Goal: Information Seeking & Learning: Get advice/opinions

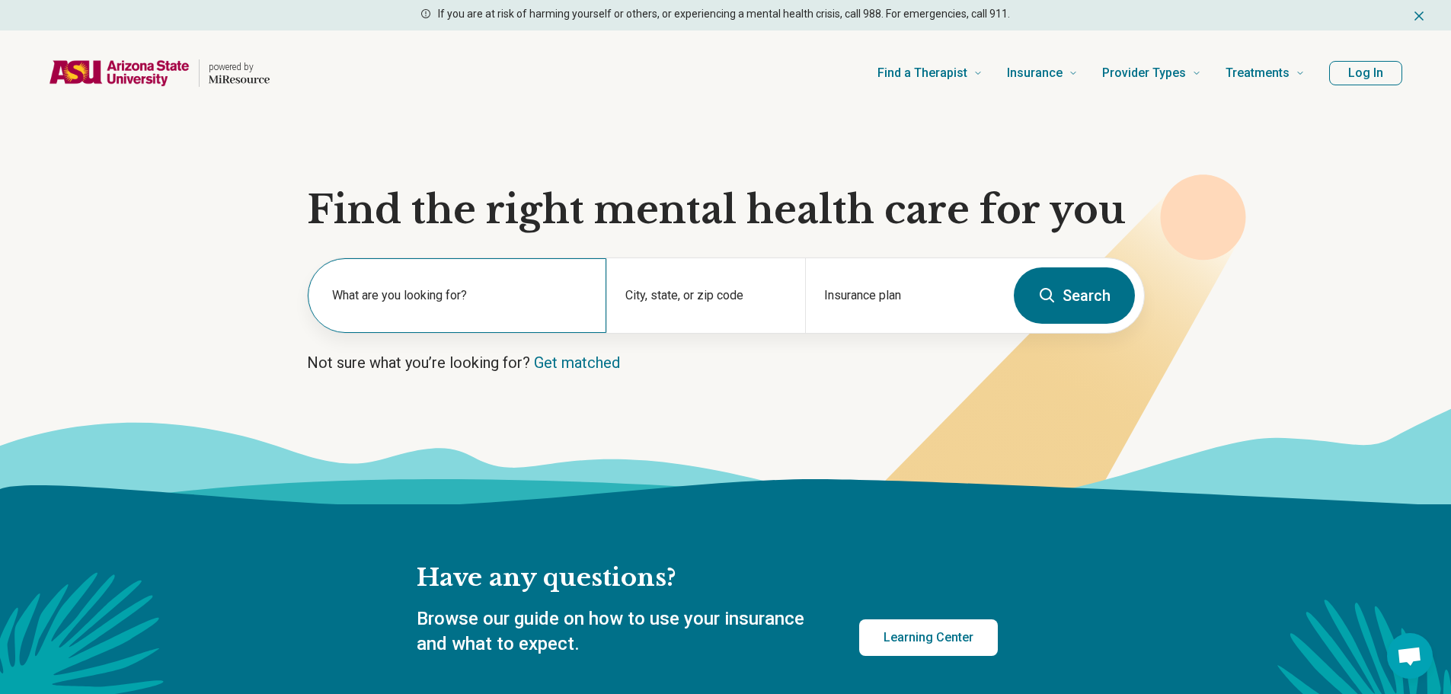
click at [371, 297] on label "What are you looking for?" at bounding box center [460, 295] width 256 height 18
click at [257, 237] on section "Find the right mental health care for you What are you looking for? City, state…" at bounding box center [725, 310] width 1451 height 388
click at [404, 296] on label "What are you looking for?" at bounding box center [460, 295] width 256 height 18
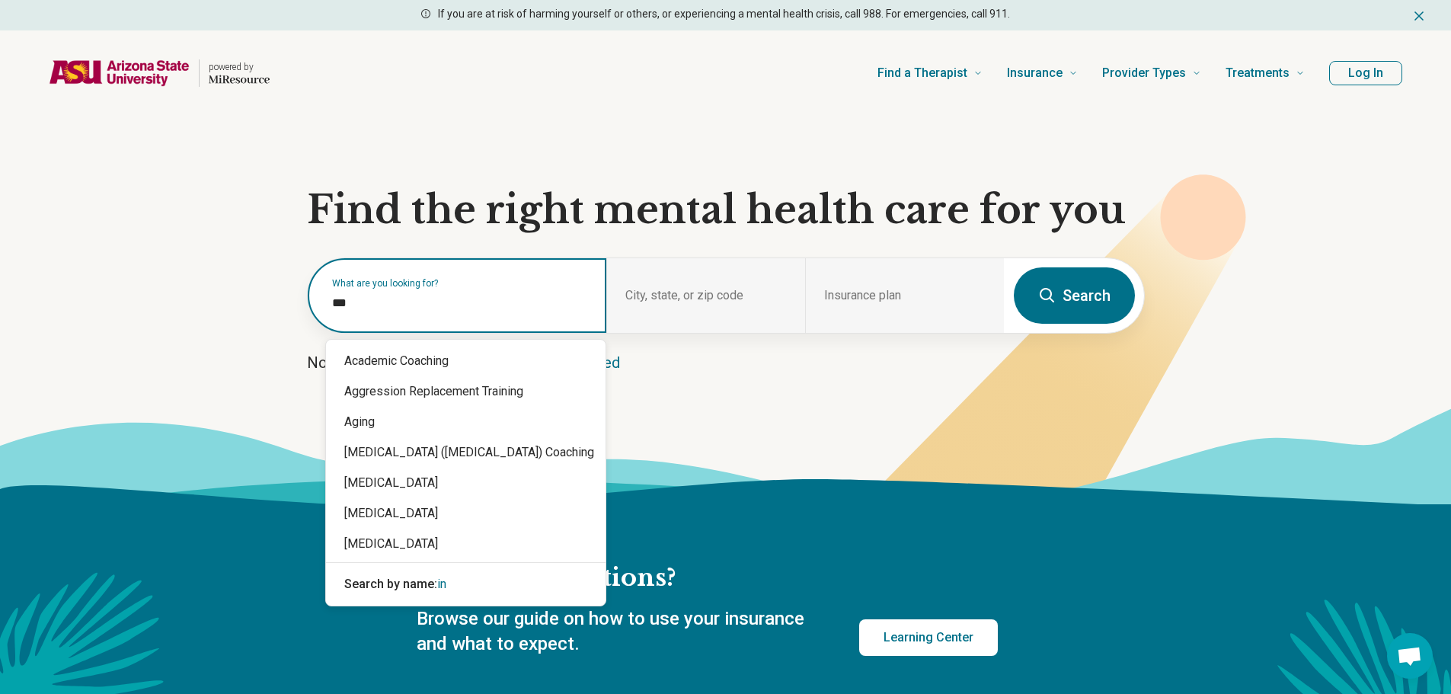
type input "****"
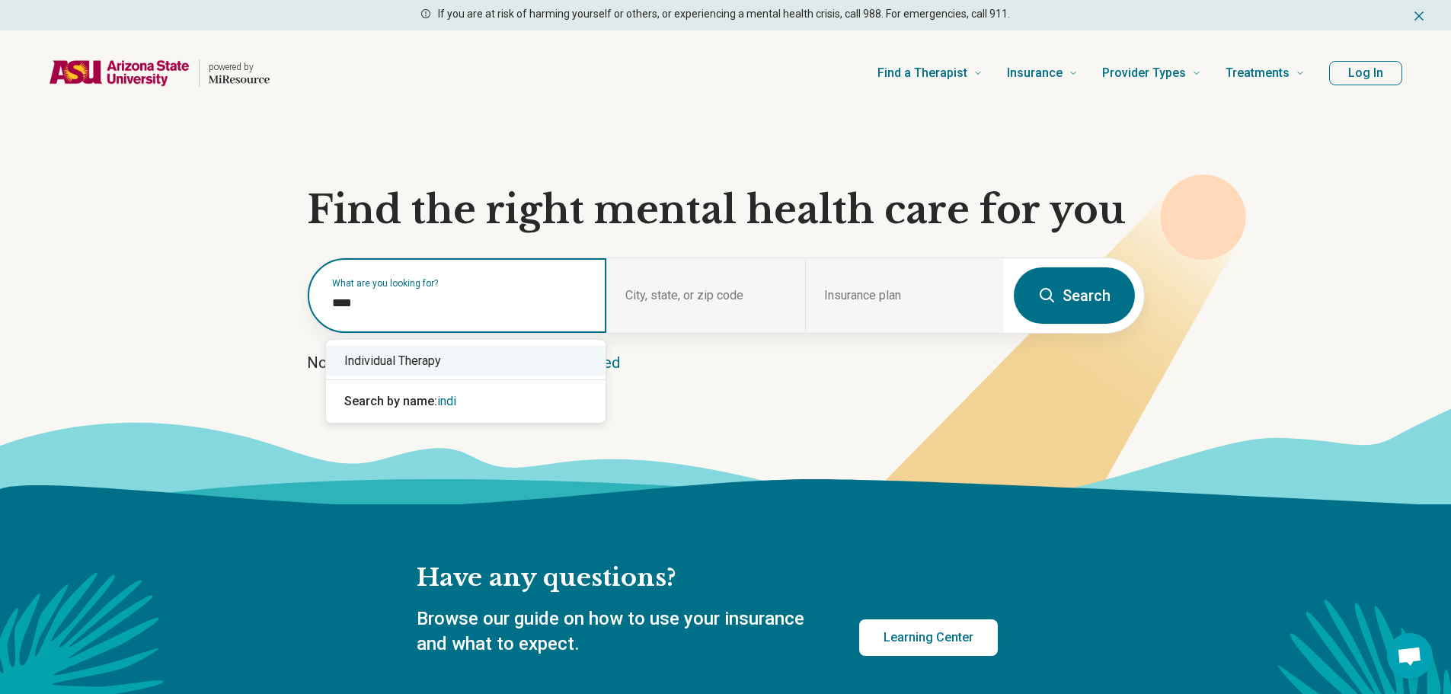
click at [417, 355] on div "Individual Therapy" at bounding box center [465, 361] width 279 height 30
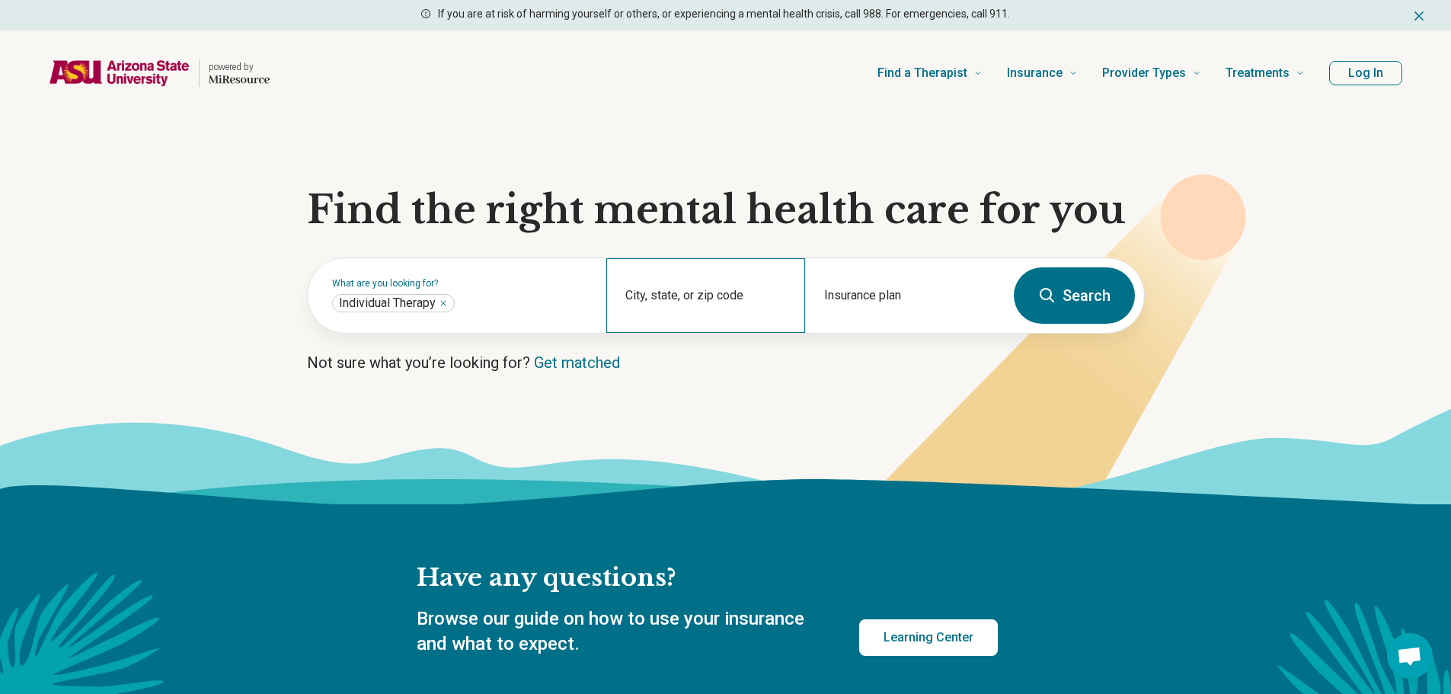
click at [685, 295] on div "City, state, or zip code" at bounding box center [705, 295] width 199 height 75
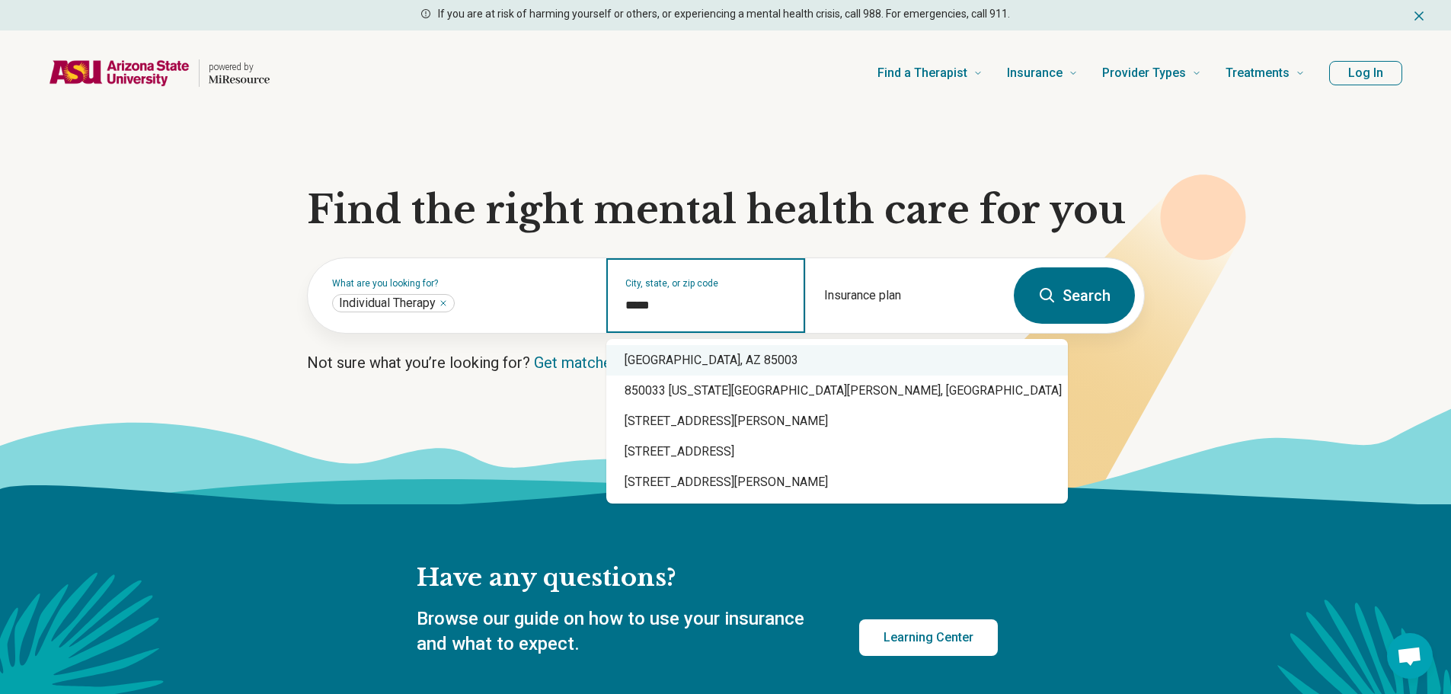
click at [729, 355] on div "[GEOGRAPHIC_DATA], AZ 85003" at bounding box center [836, 360] width 461 height 30
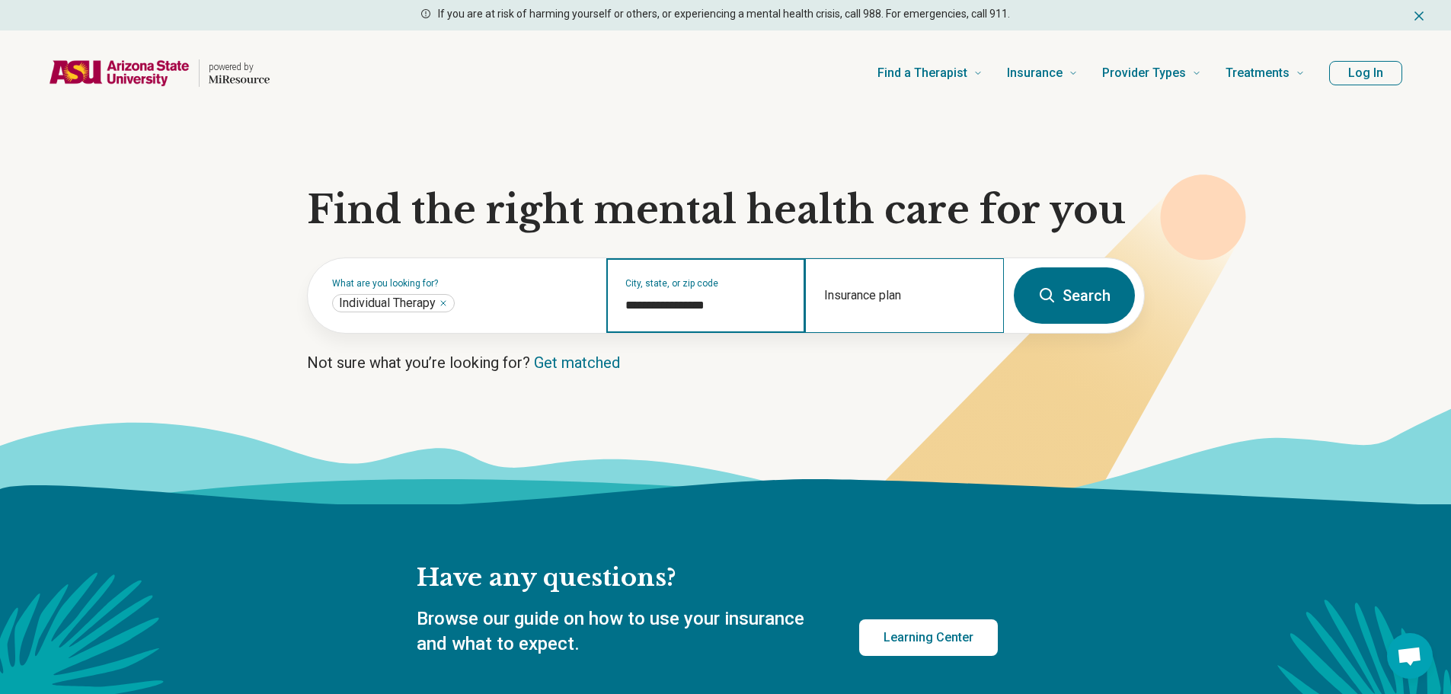
type input "**********"
click at [866, 295] on div "Insurance plan" at bounding box center [904, 295] width 199 height 75
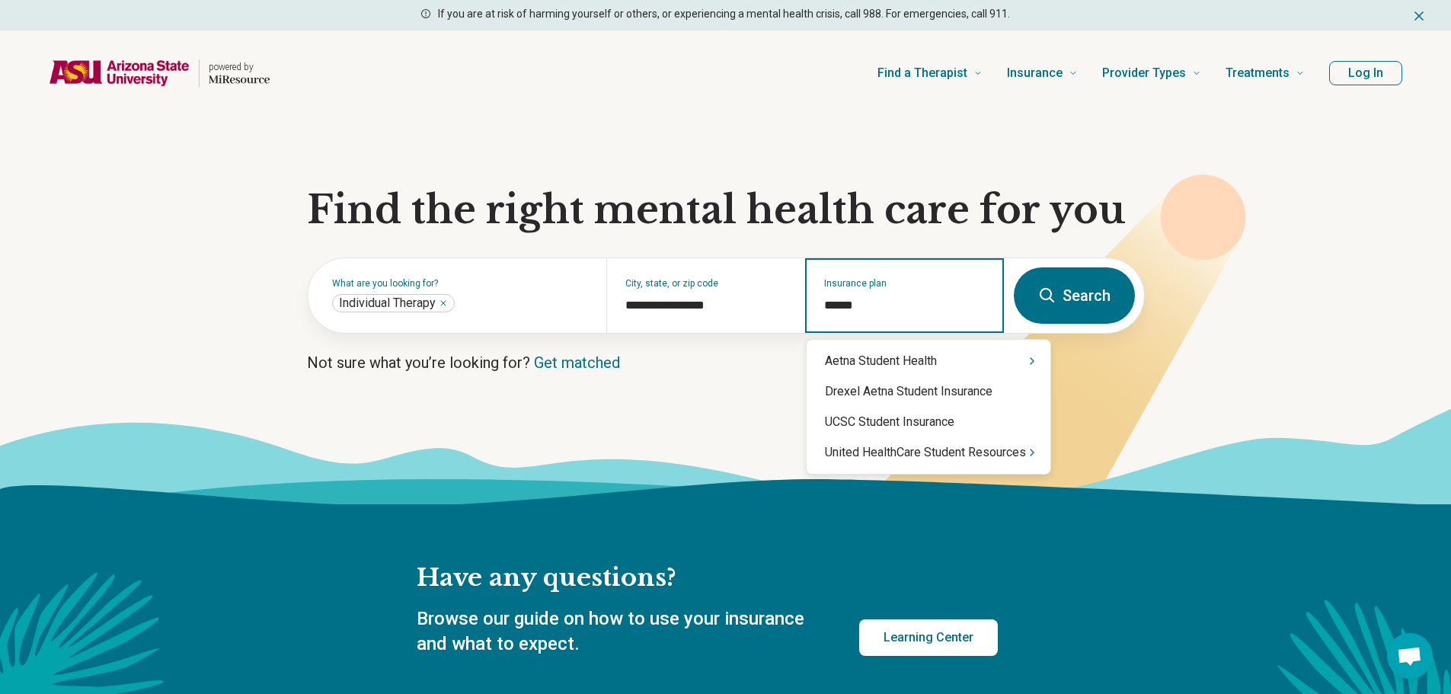
type input "*******"
click at [932, 456] on div "United HealthCare Student Resources" at bounding box center [928, 452] width 244 height 30
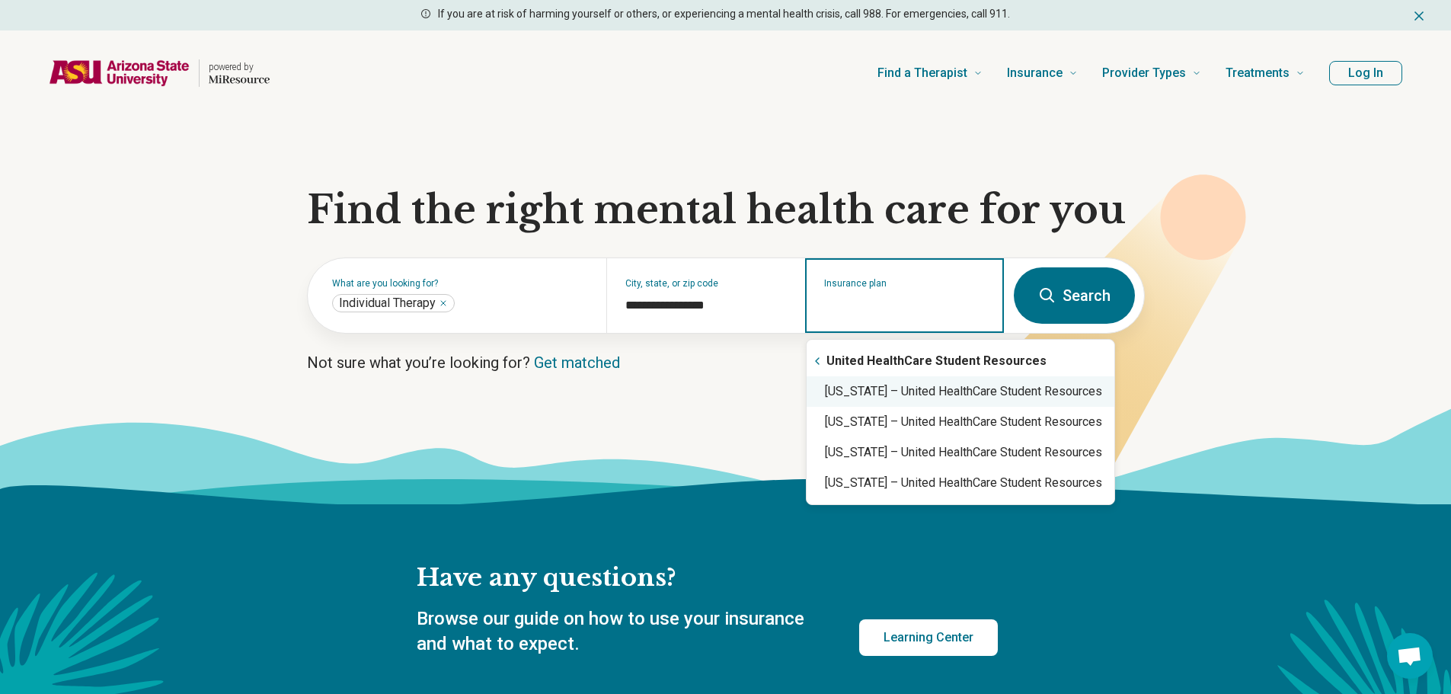
click at [921, 387] on div "[US_STATE] – United HealthCare Student Resources" at bounding box center [960, 391] width 308 height 30
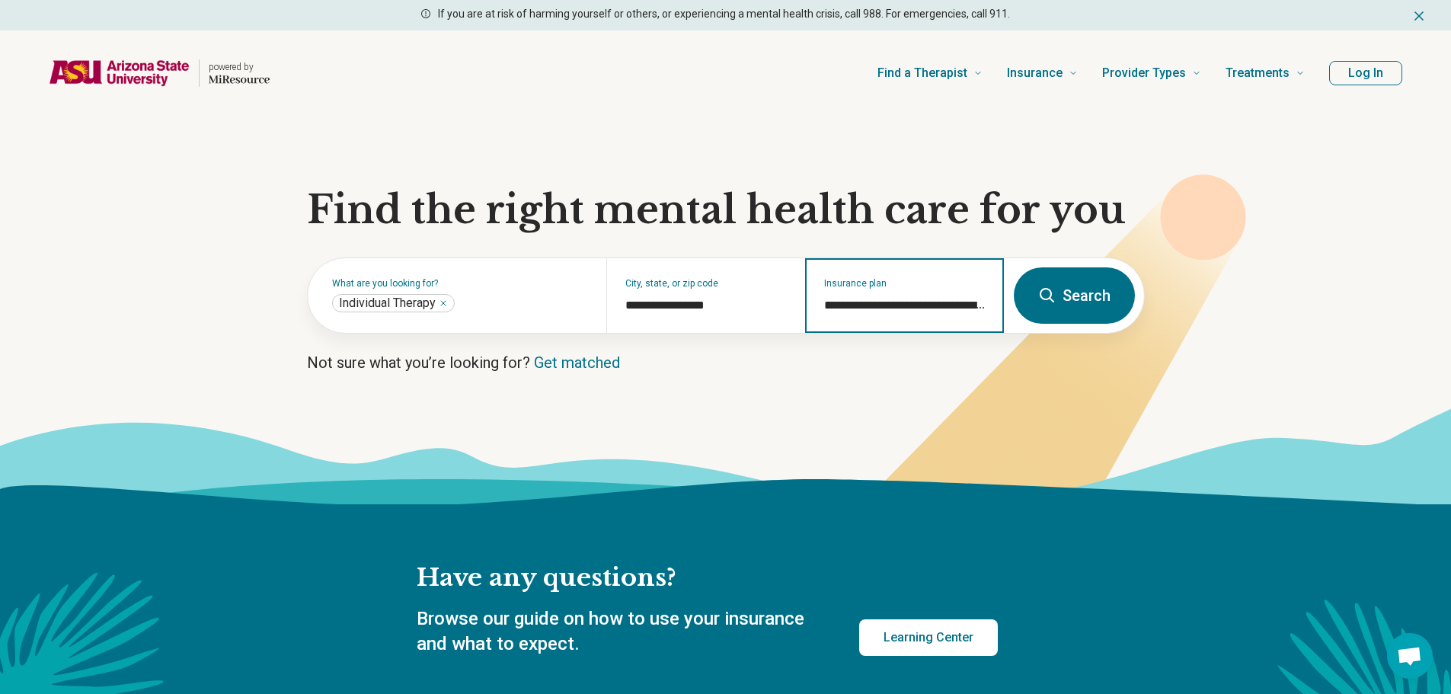
type input "**********"
click at [1068, 290] on button "Search" at bounding box center [1073, 295] width 121 height 56
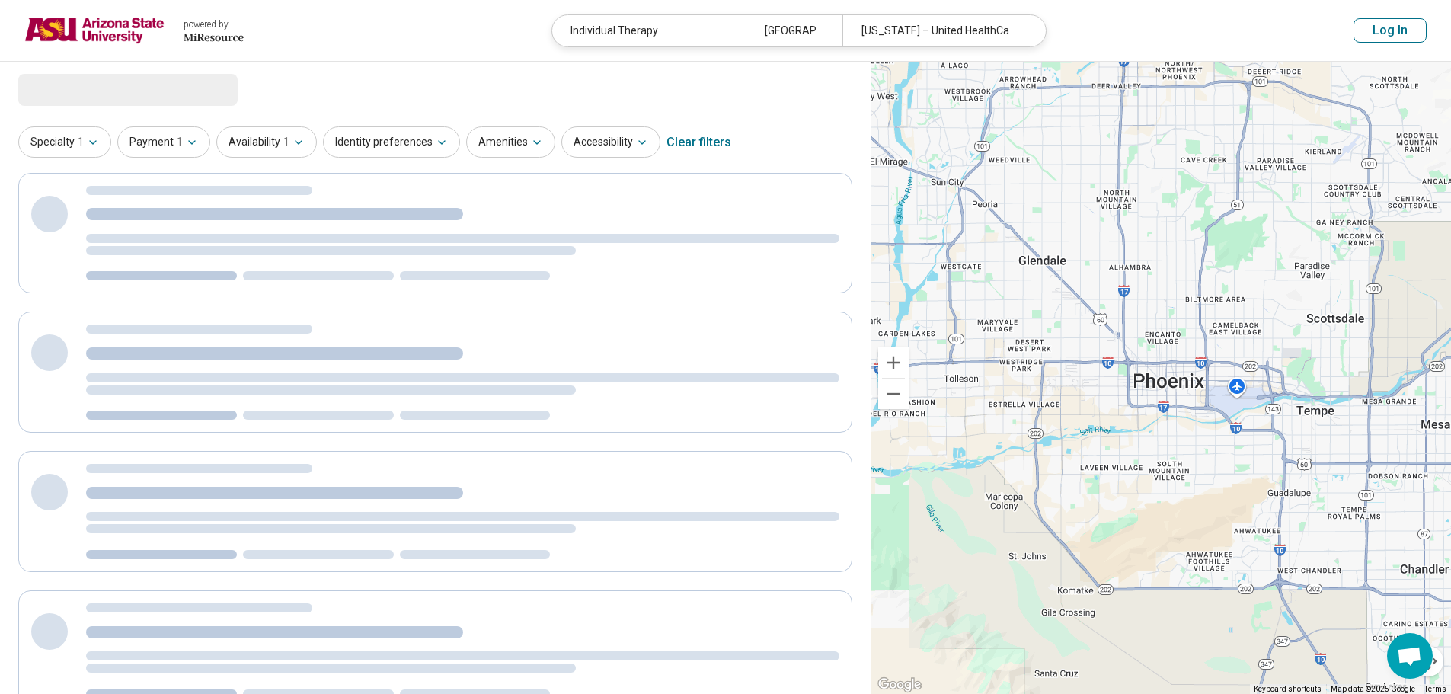
select select "***"
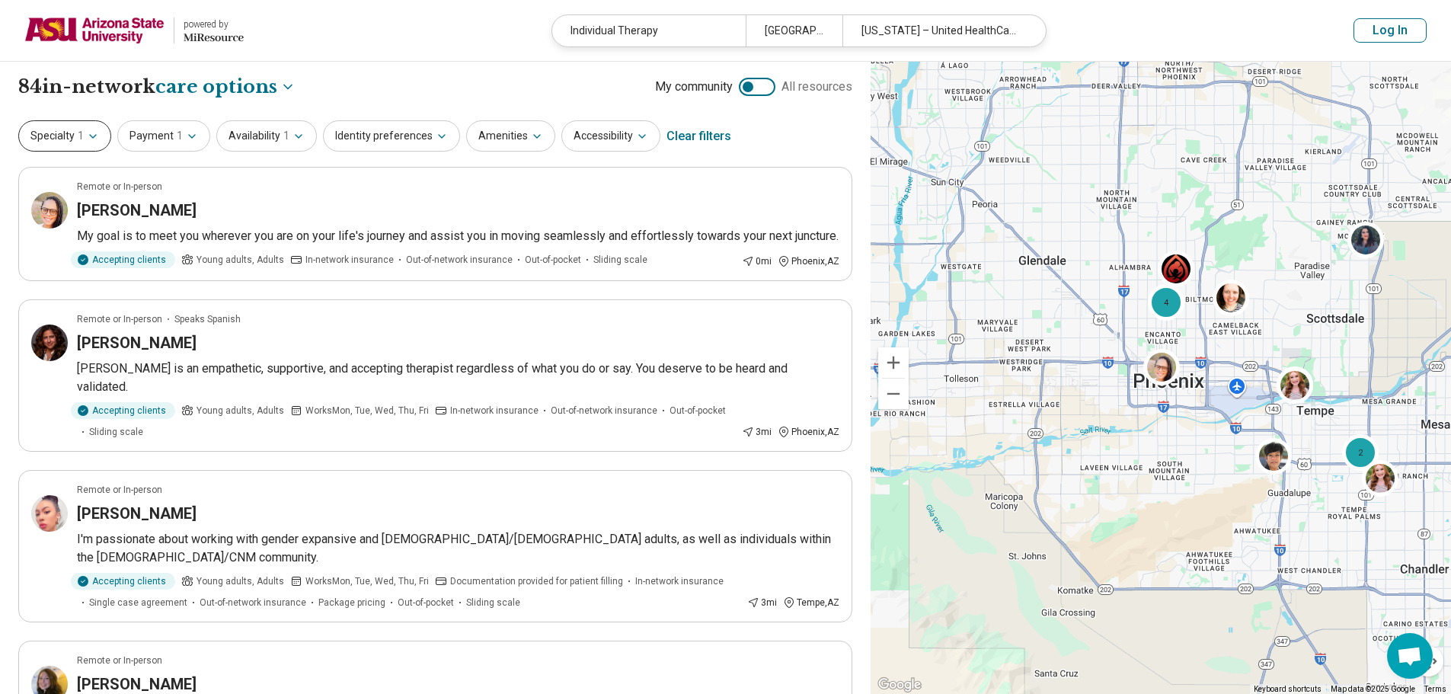
click at [88, 142] on icon "button" at bounding box center [93, 136] width 12 height 12
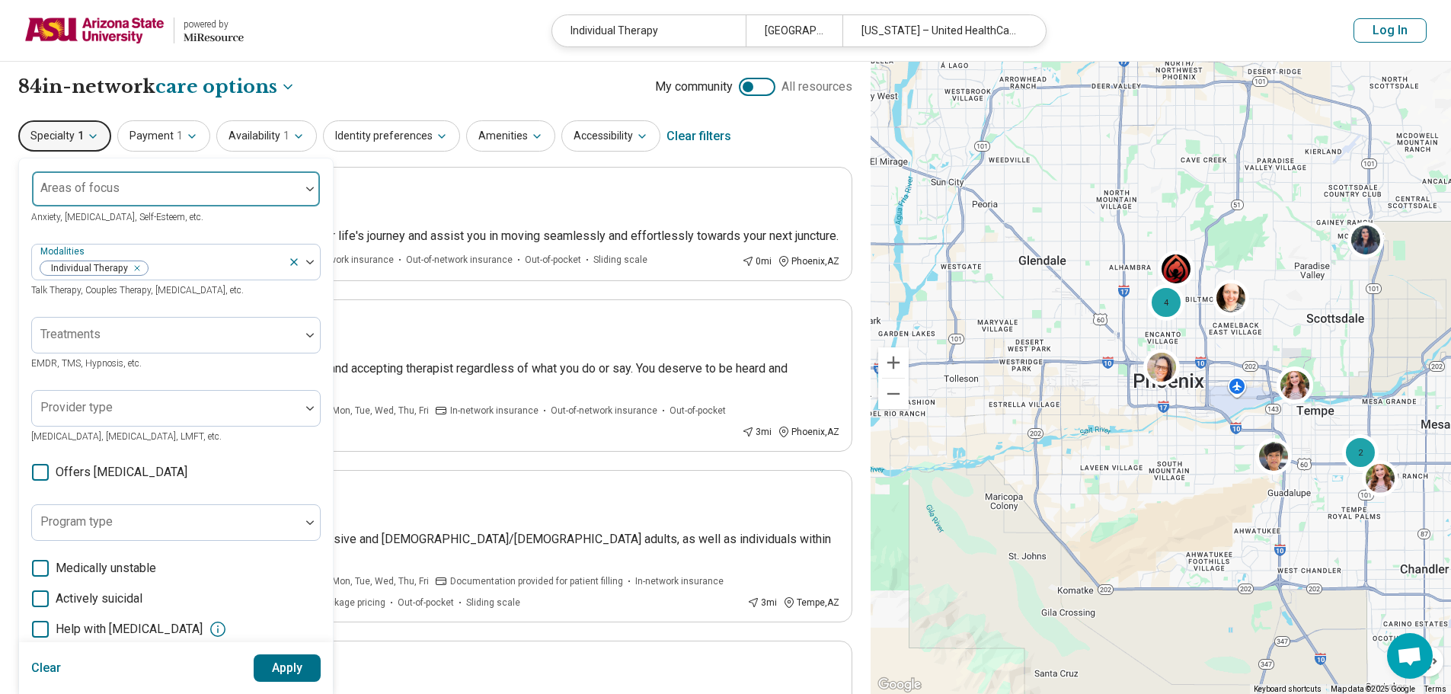
click at [94, 194] on div "Areas of focus" at bounding box center [175, 189] width 289 height 37
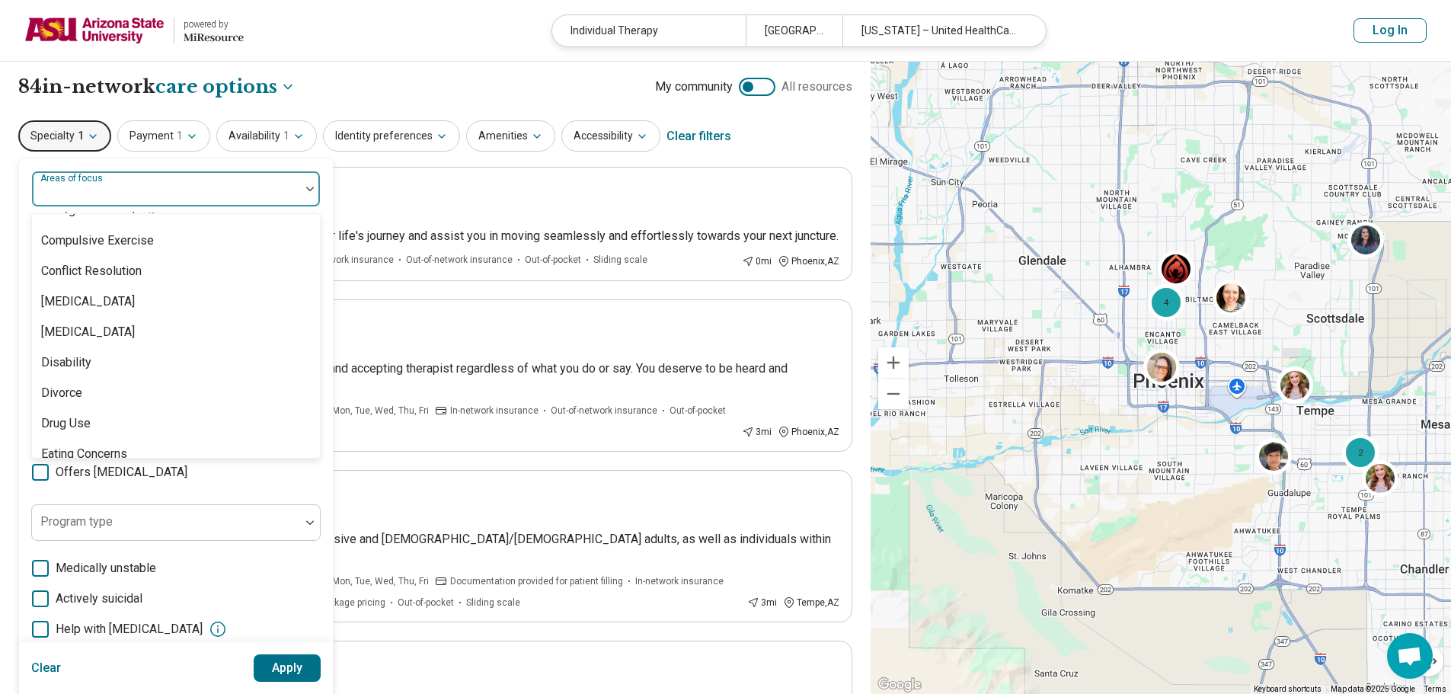
scroll to position [838, 0]
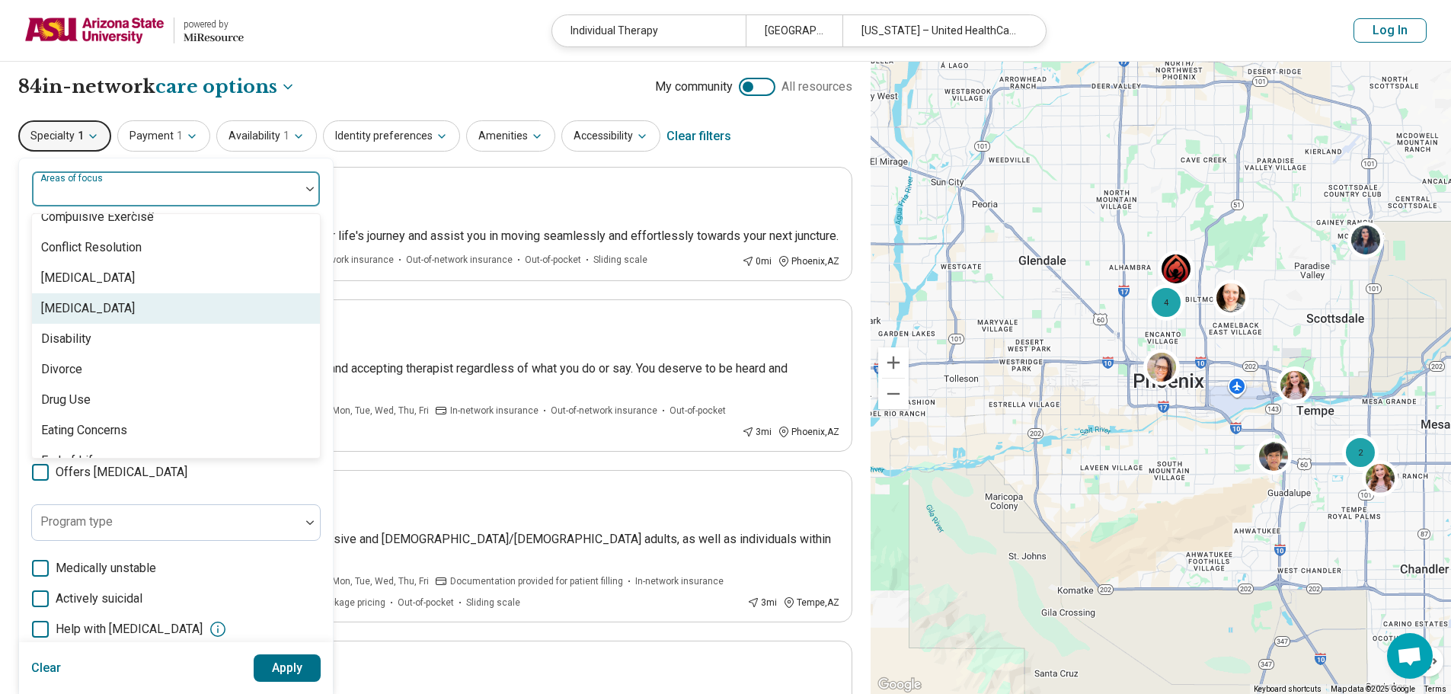
click at [111, 312] on div "[MEDICAL_DATA]" at bounding box center [176, 308] width 288 height 30
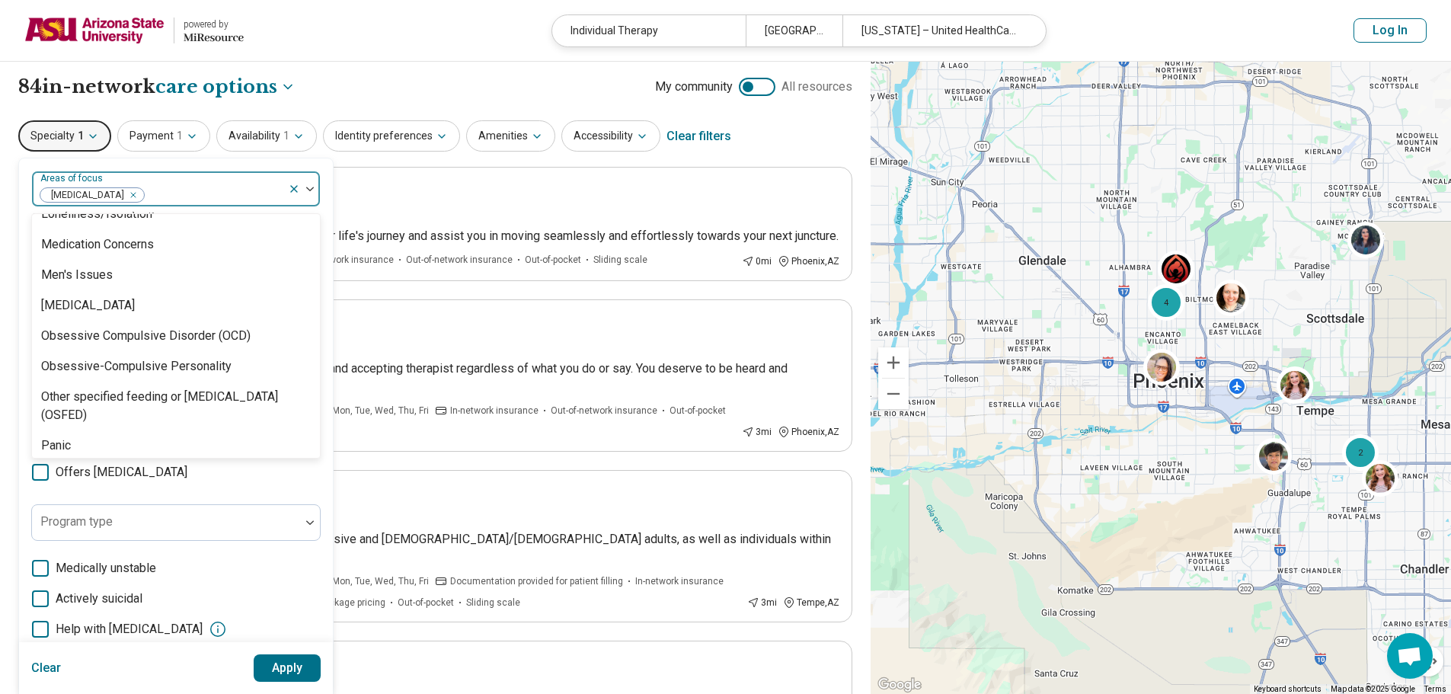
scroll to position [1599, 0]
click at [222, 343] on div "Obsessive Compulsive Disorder (OCD)" at bounding box center [145, 339] width 209 height 18
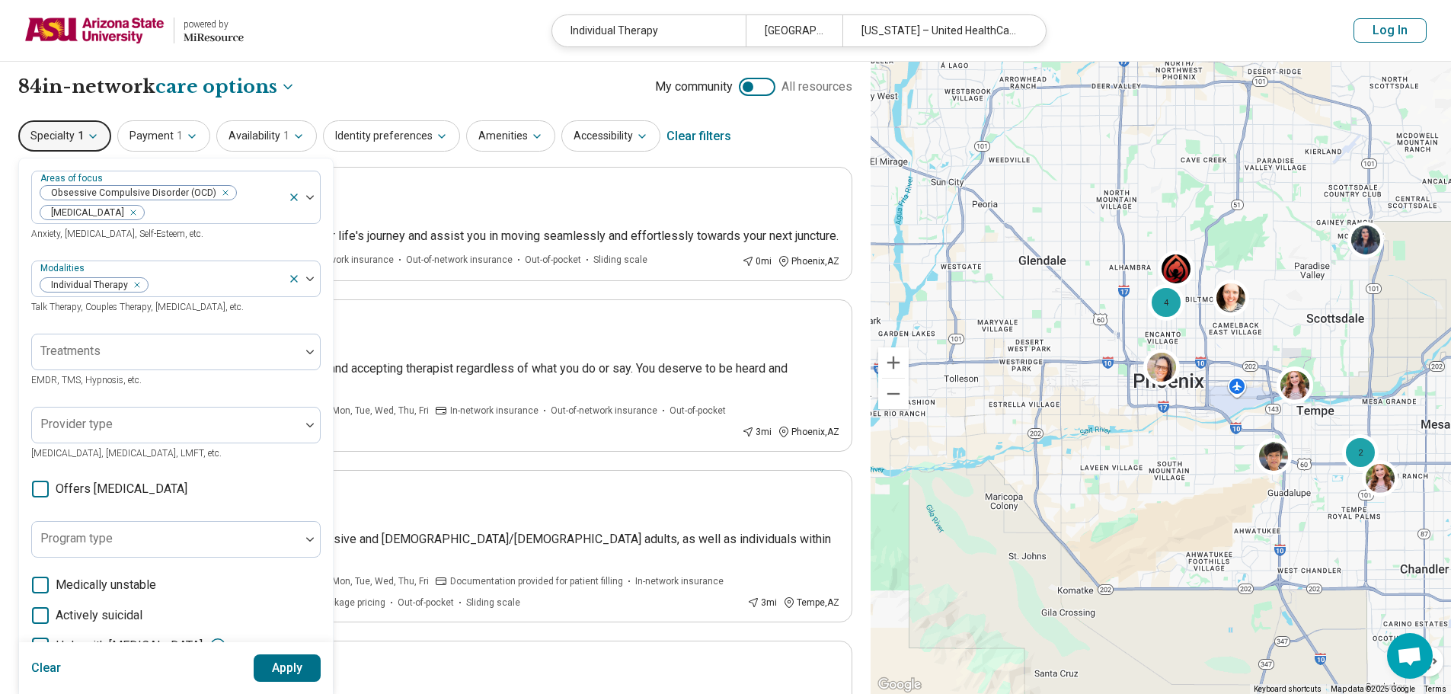
click at [277, 672] on button "Apply" at bounding box center [288, 667] width 68 height 27
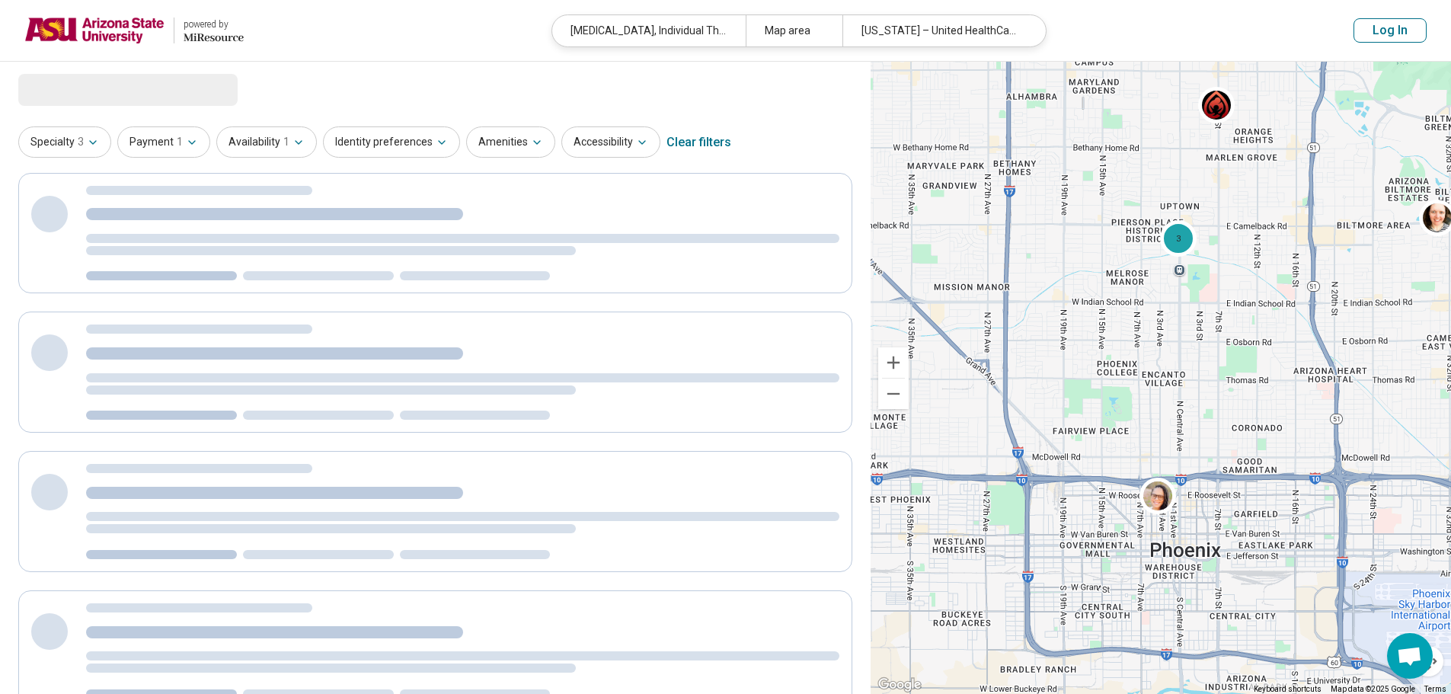
drag, startPoint x: 1144, startPoint y: 327, endPoint x: 1214, endPoint y: 458, distance: 148.5
click at [1214, 458] on div "3" at bounding box center [1160, 378] width 580 height 633
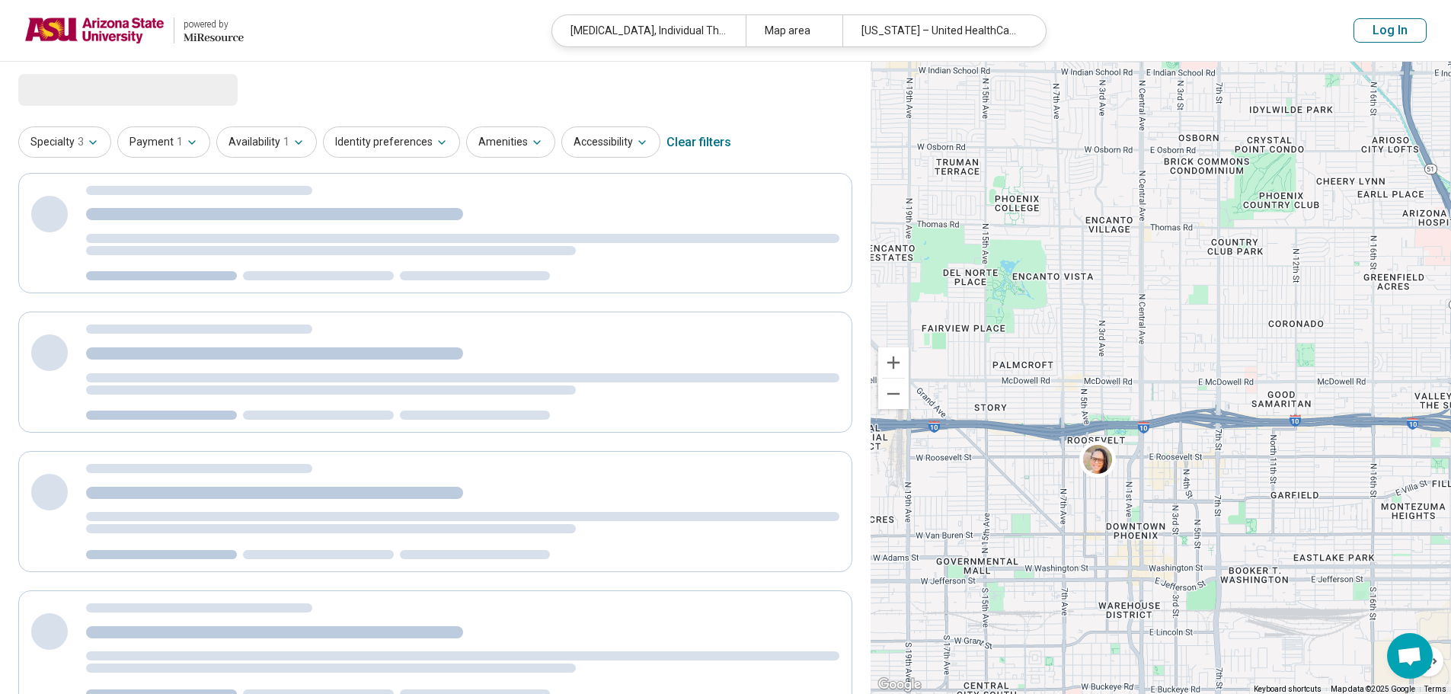
drag, startPoint x: 1209, startPoint y: 480, endPoint x: 1198, endPoint y: 392, distance: 88.3
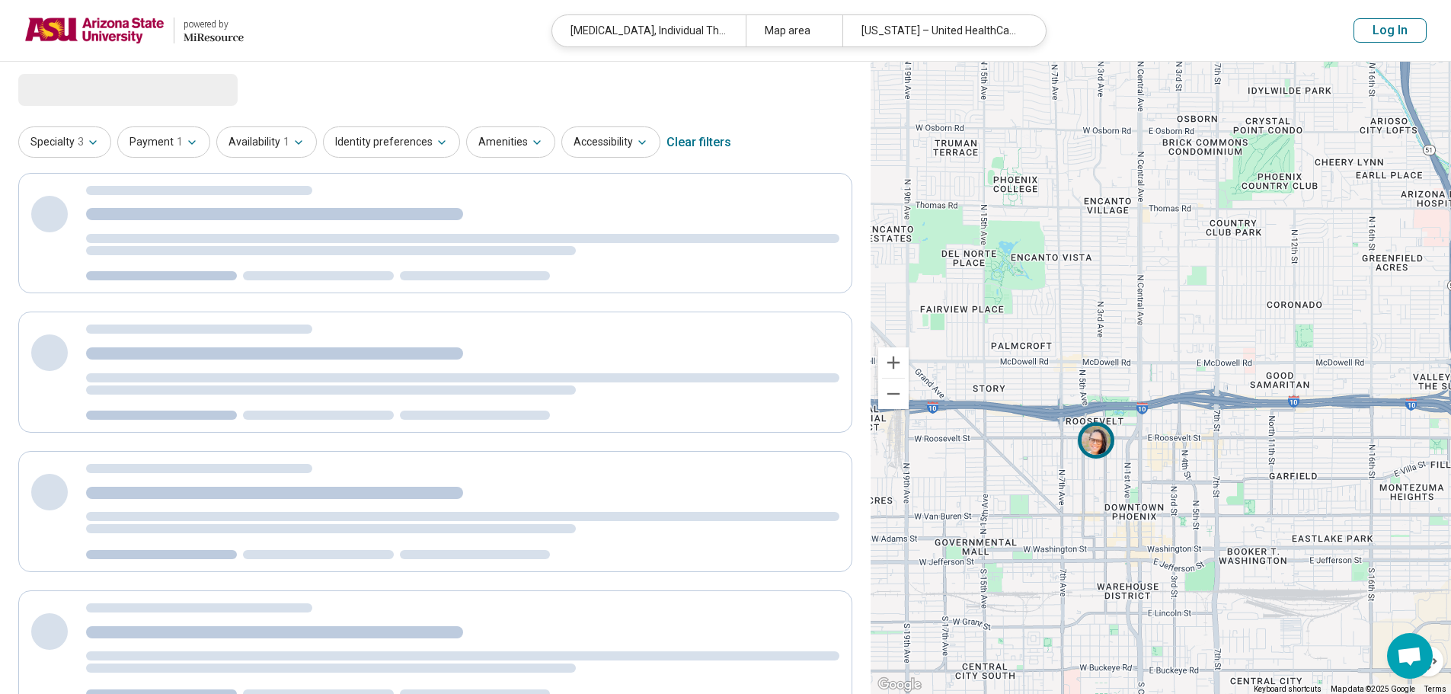
click at [1100, 434] on img at bounding box center [1095, 439] width 37 height 37
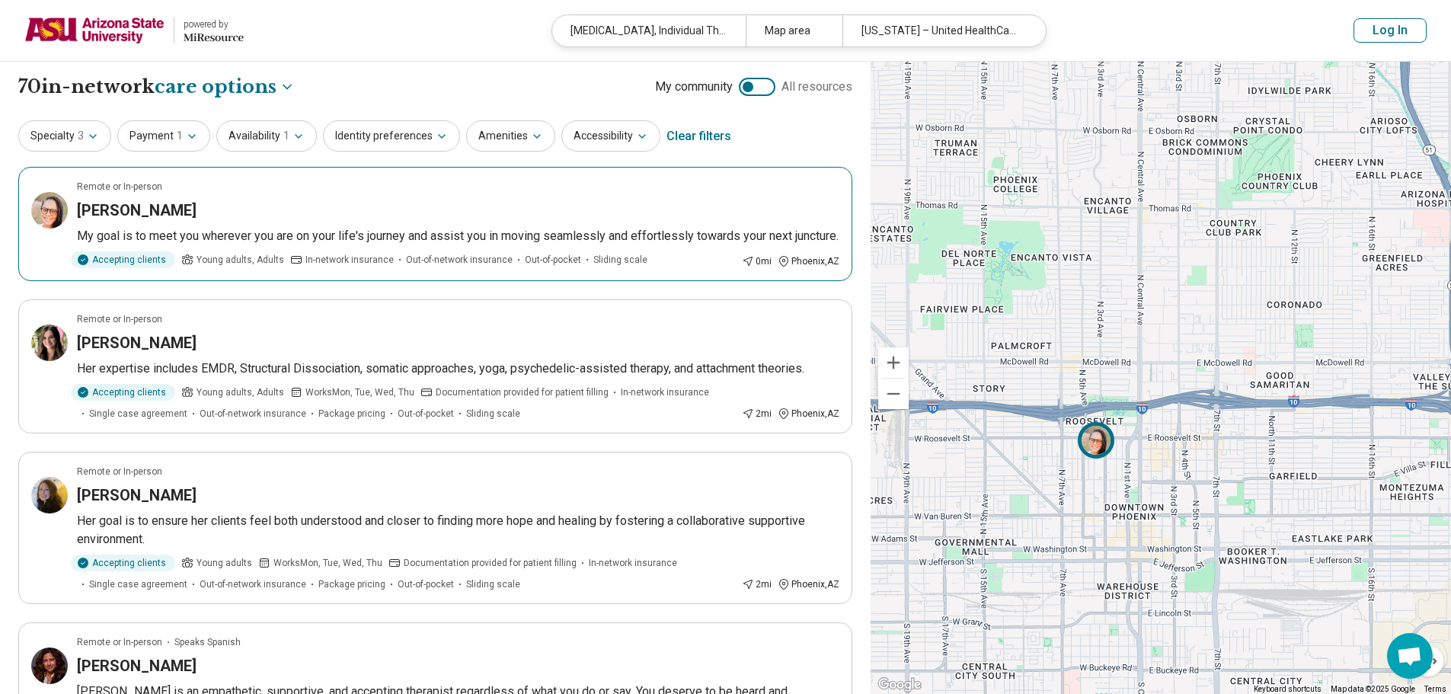
click at [1096, 435] on img at bounding box center [1095, 439] width 37 height 37
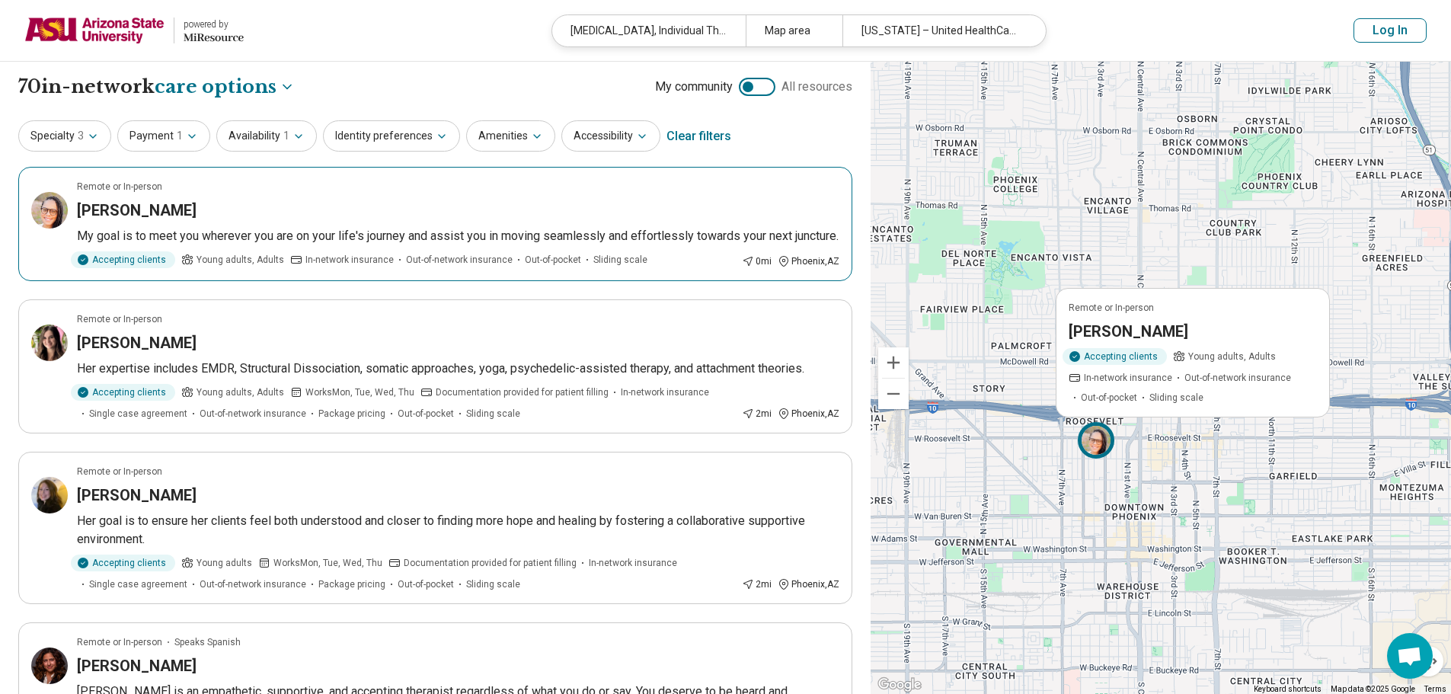
click at [1149, 371] on span "In-network insurance" at bounding box center [1128, 377] width 88 height 14
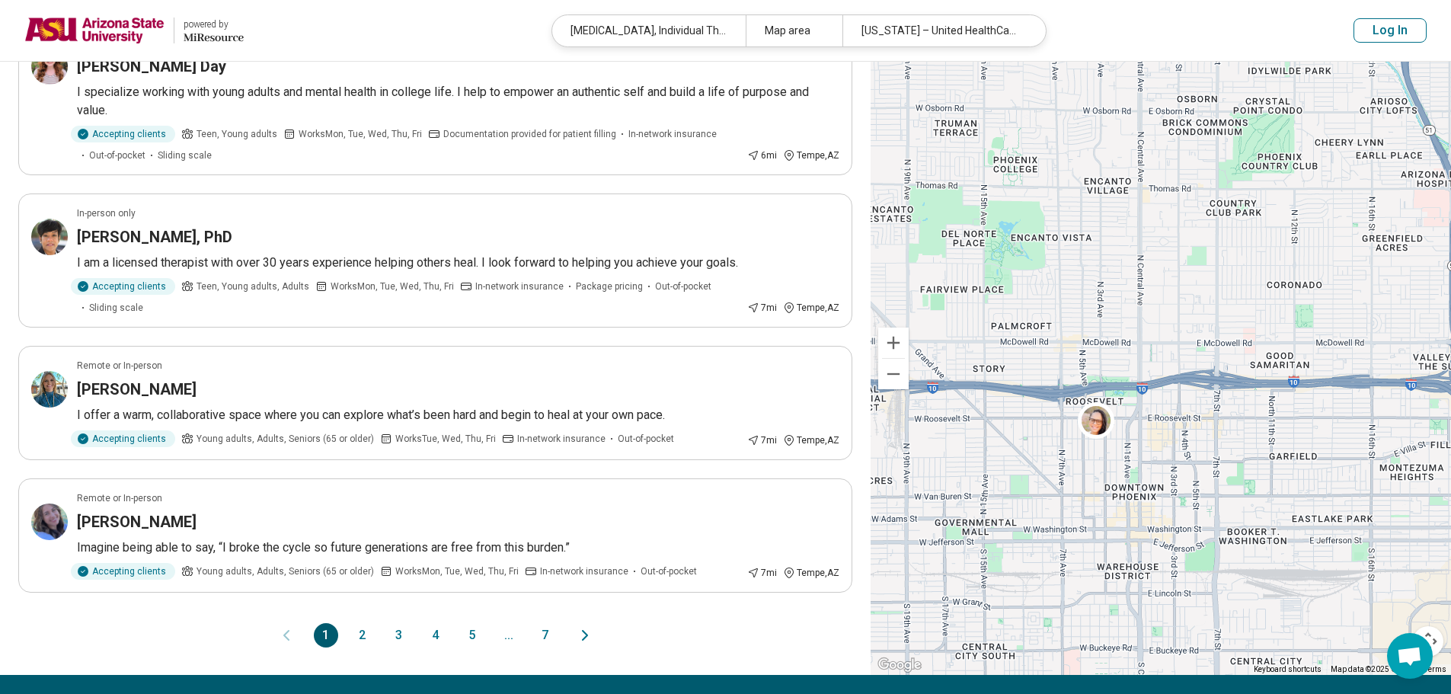
scroll to position [1218, 0]
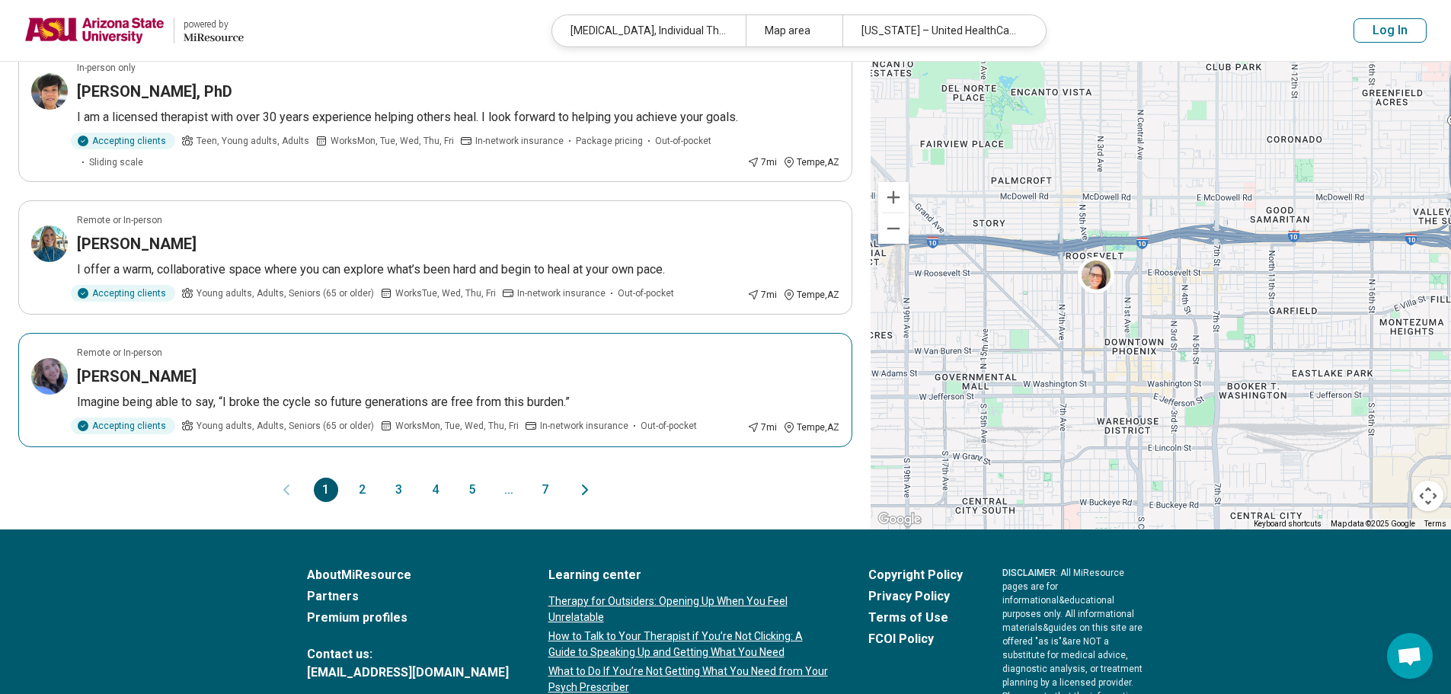
click at [365, 365] on div "[PERSON_NAME]" at bounding box center [458, 375] width 762 height 21
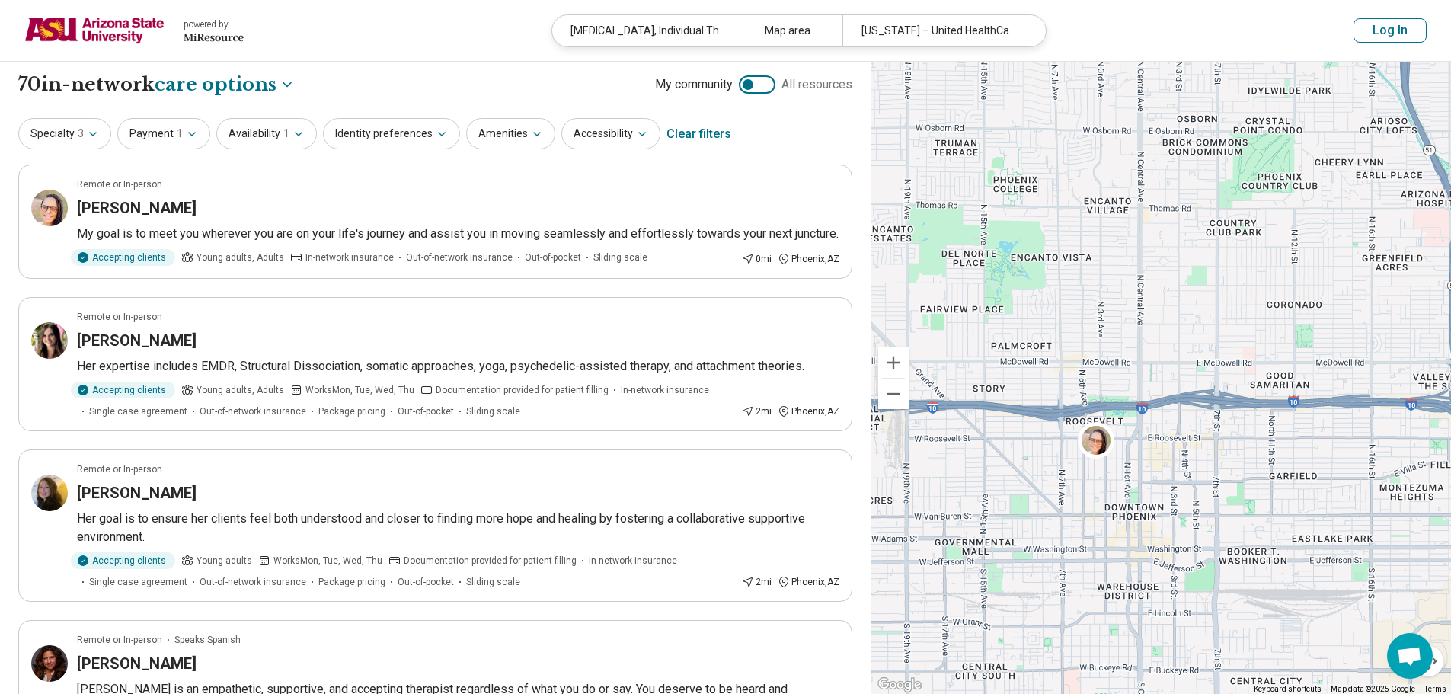
scroll to position [0, 0]
click at [286, 141] on button "Availability 1" at bounding box center [266, 135] width 101 height 31
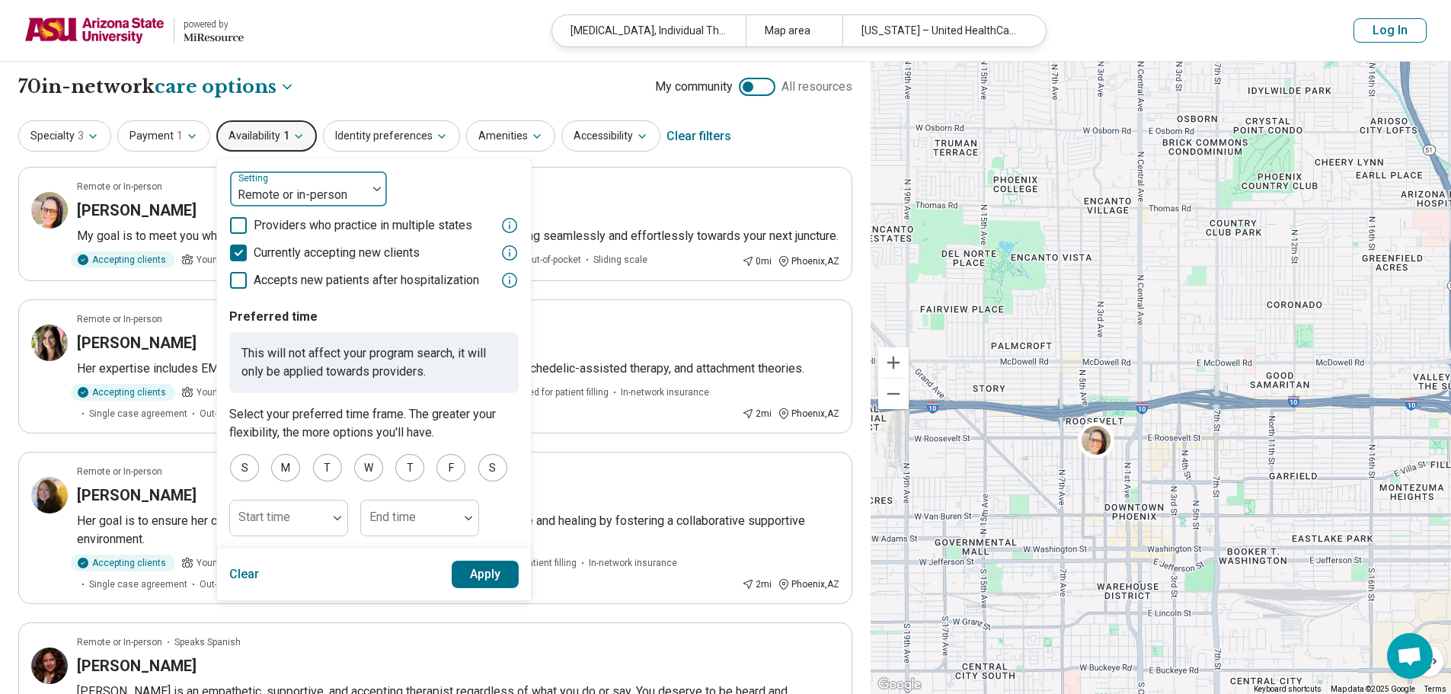
click at [330, 206] on div "Setting Remote or in-person" at bounding box center [308, 189] width 158 height 37
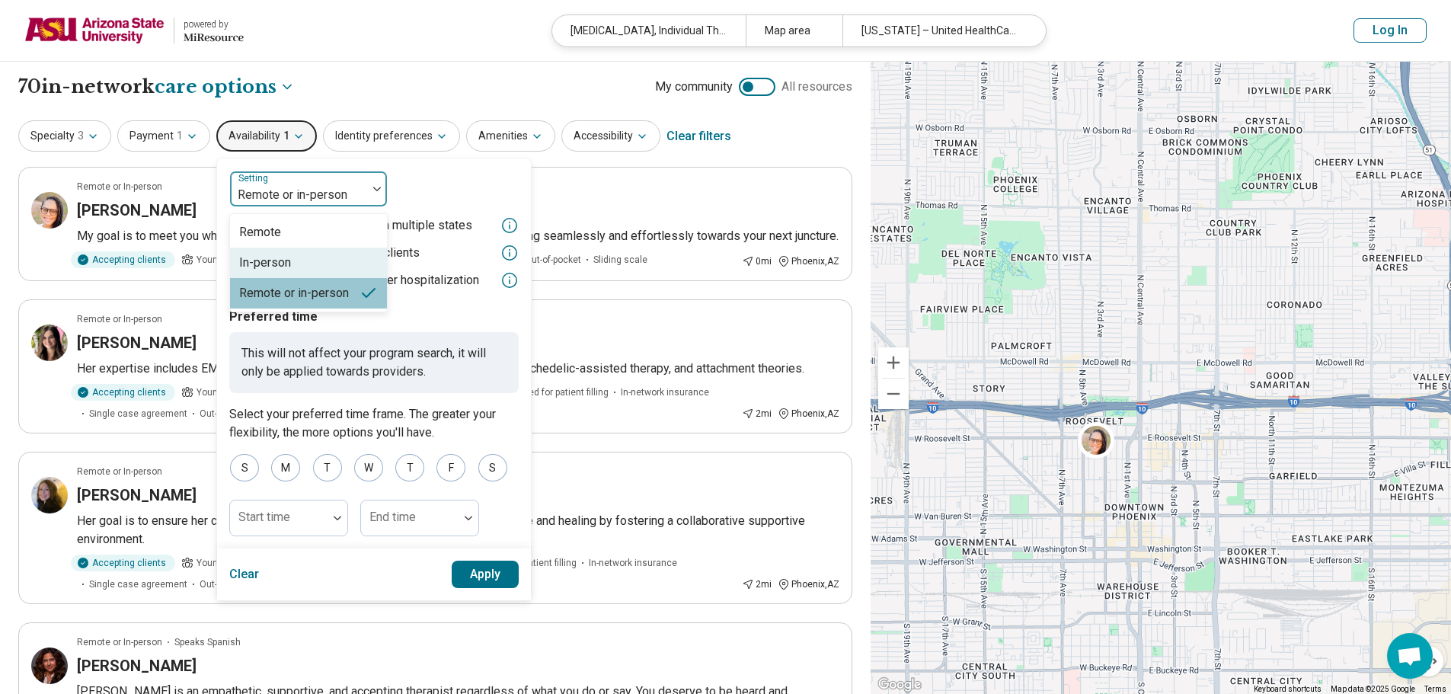
click at [319, 260] on div "In-person" at bounding box center [308, 262] width 157 height 30
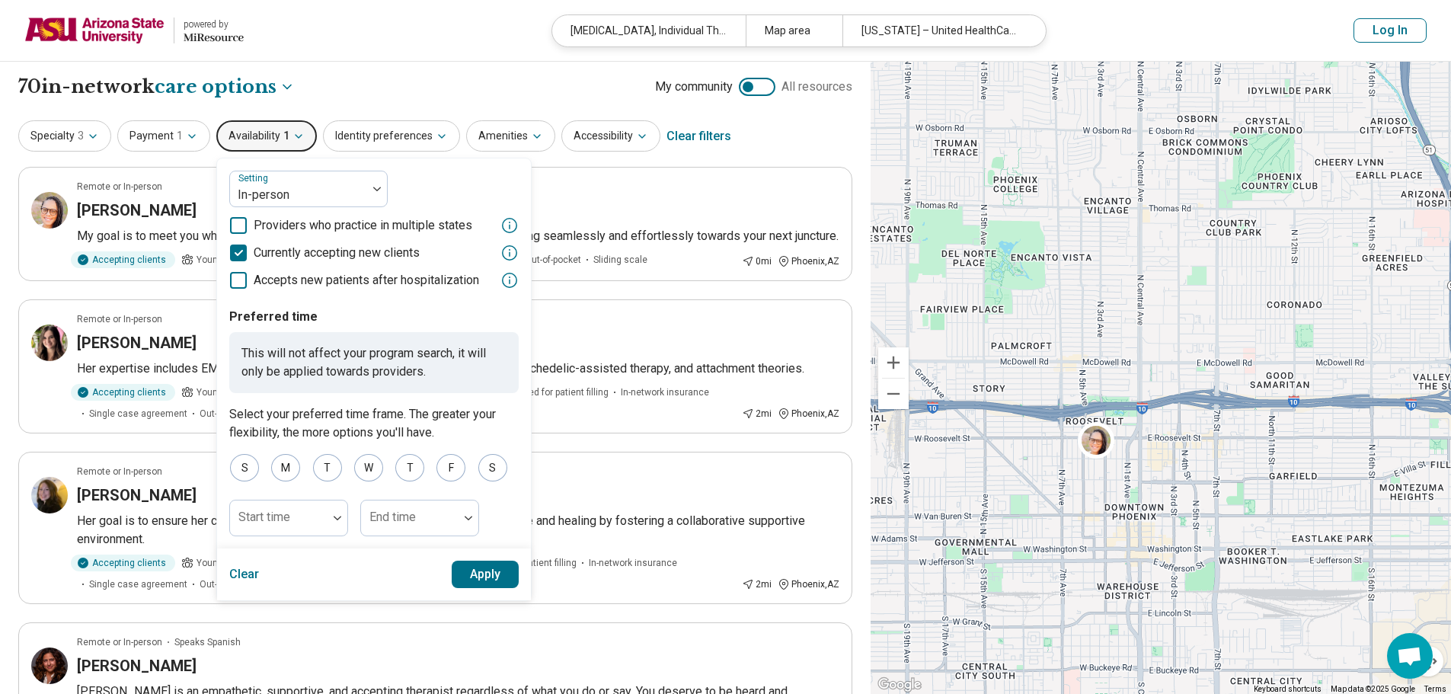
click at [482, 579] on button "Apply" at bounding box center [486, 573] width 68 height 27
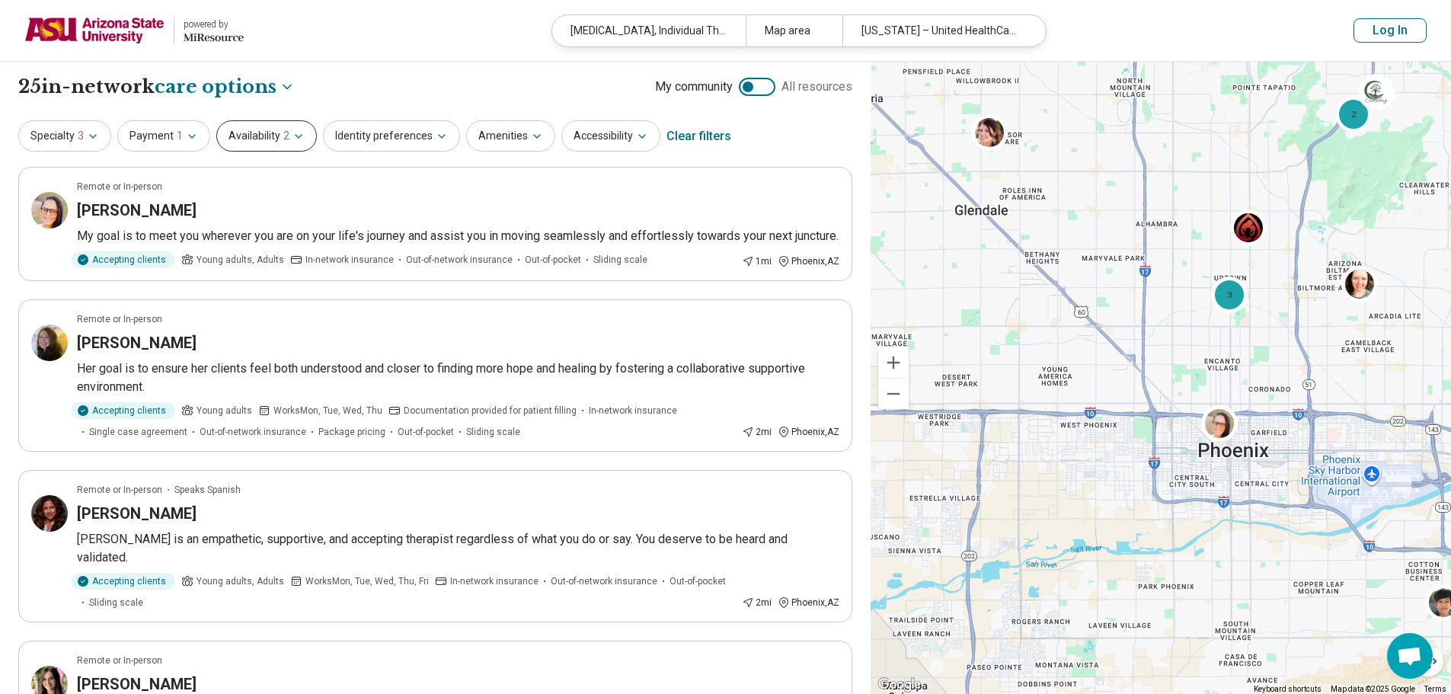
click at [292, 138] on icon "button" at bounding box center [298, 136] width 12 height 12
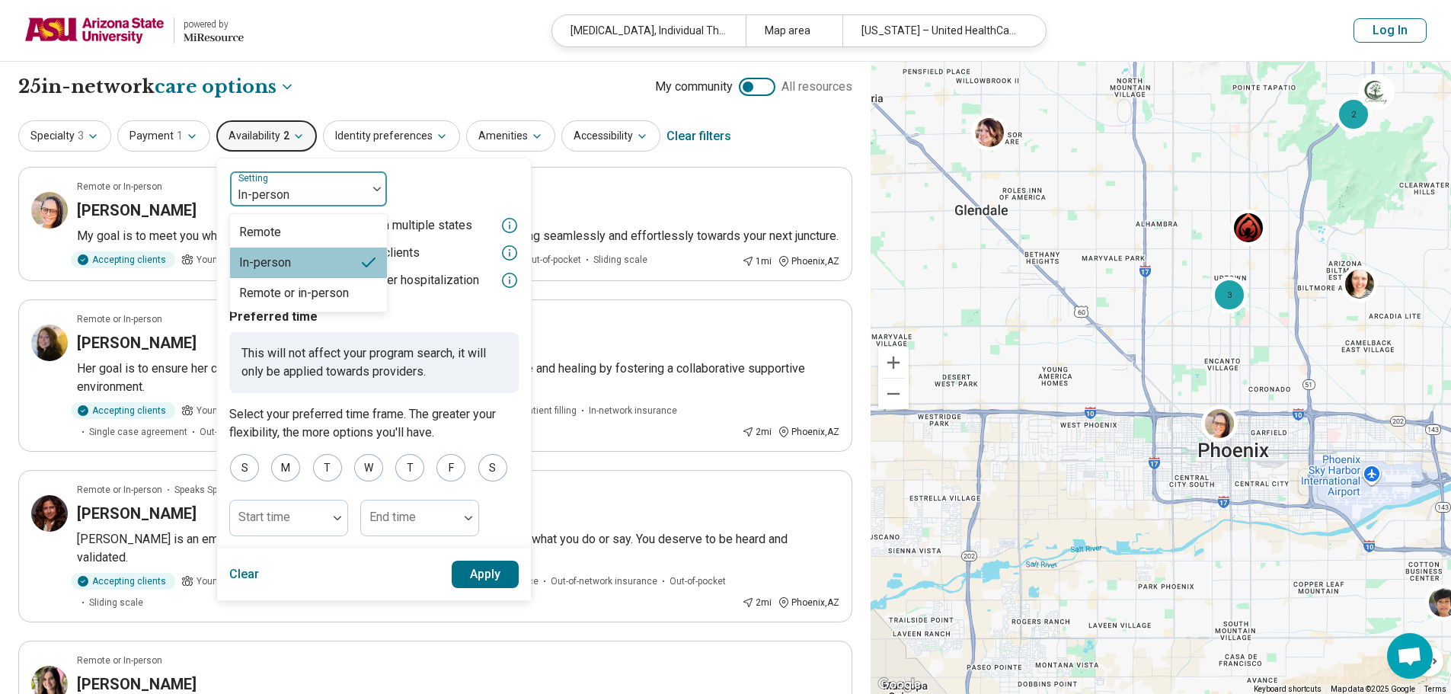
click at [292, 192] on div at bounding box center [298, 194] width 125 height 21
click at [341, 264] on div "In-person" at bounding box center [308, 262] width 157 height 30
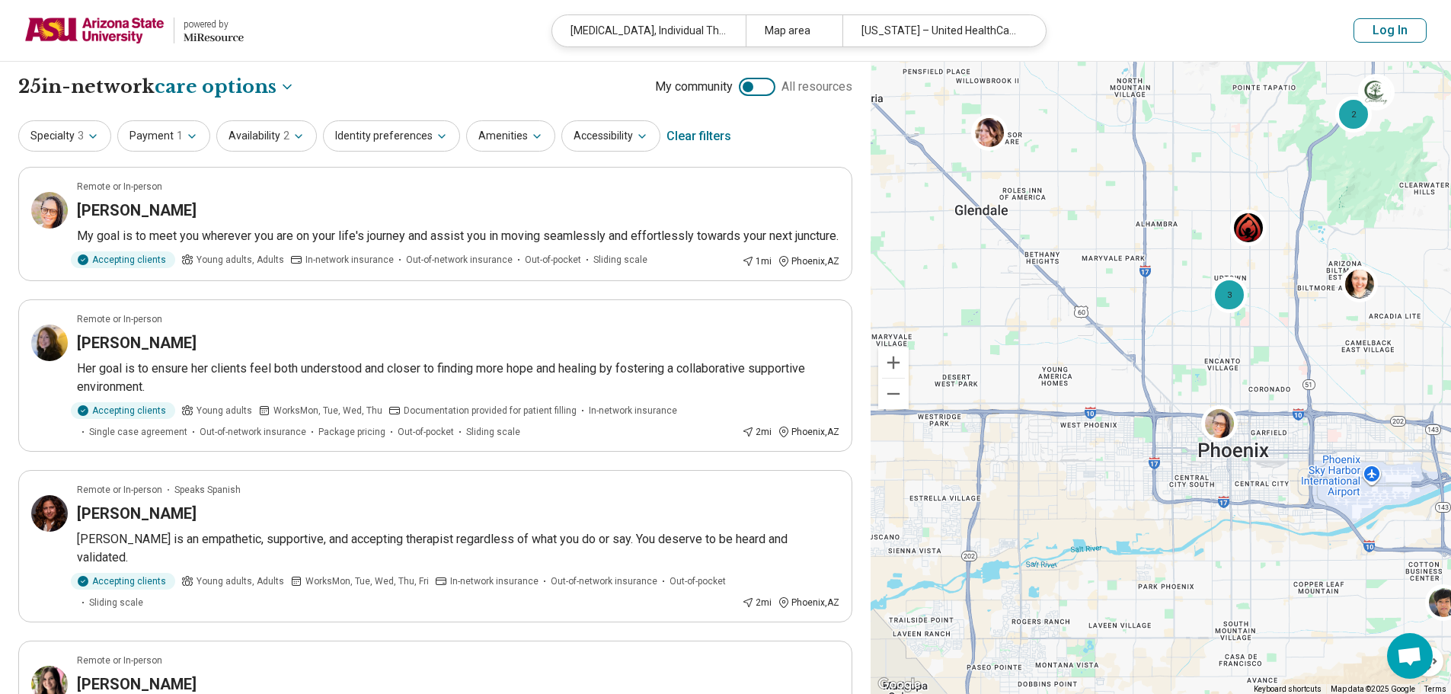
click at [161, 43] on img at bounding box center [94, 30] width 140 height 37
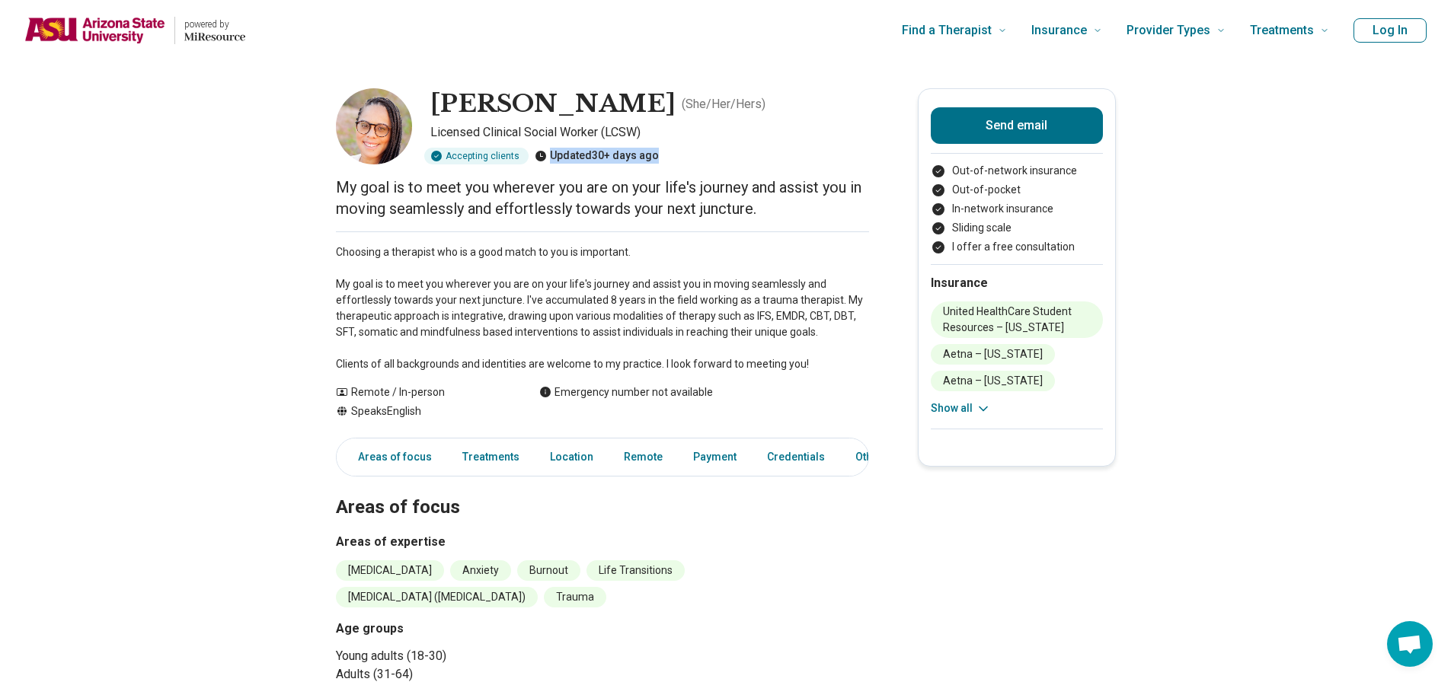
drag, startPoint x: 553, startPoint y: 157, endPoint x: 656, endPoint y: 155, distance: 103.6
click at [656, 155] on div "Updated 30+ days ago" at bounding box center [597, 156] width 124 height 17
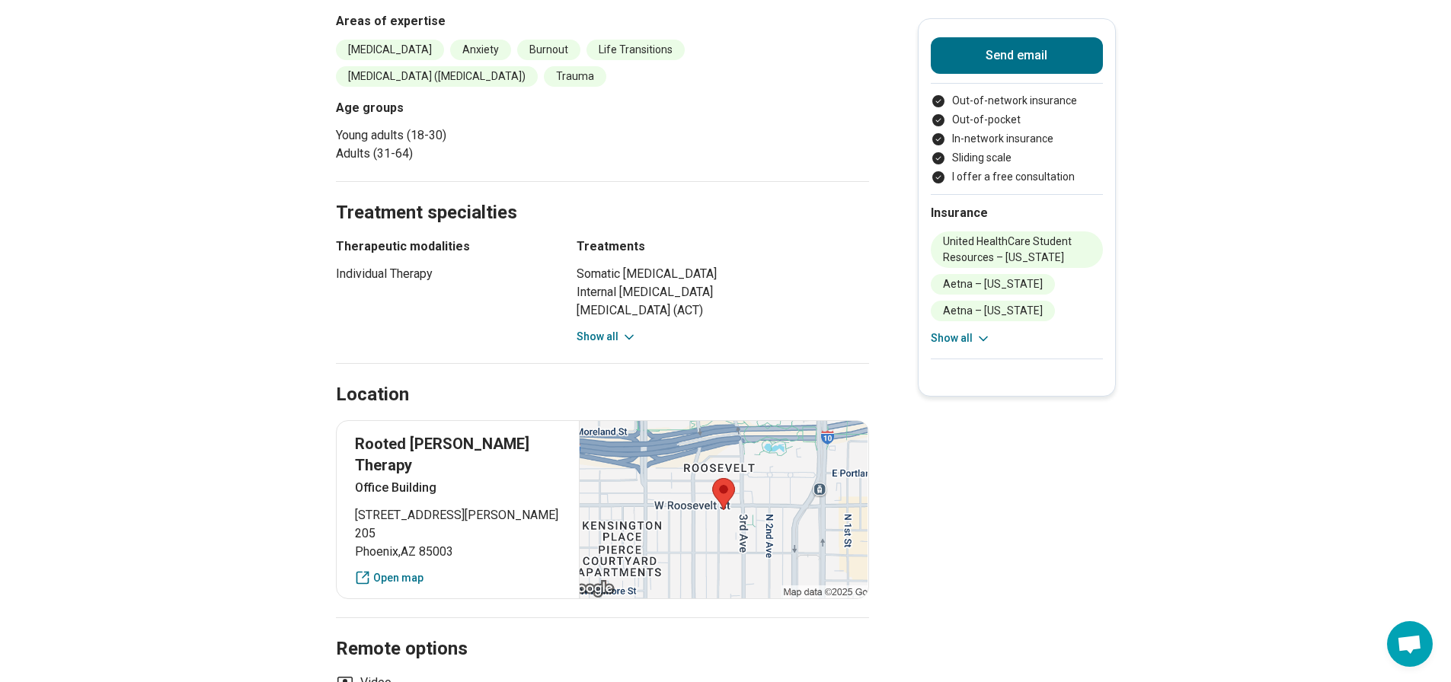
scroll to position [609, 0]
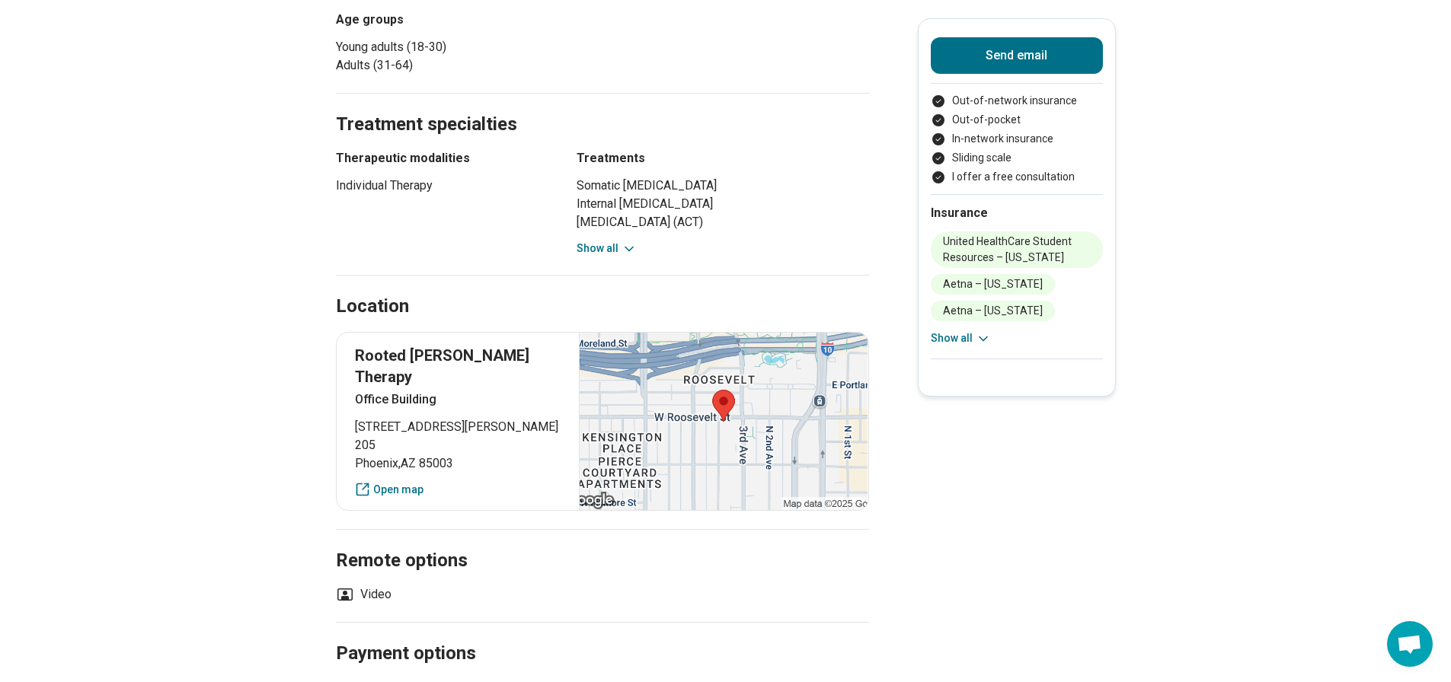
click at [594, 249] on button "Show all" at bounding box center [606, 249] width 60 height 16
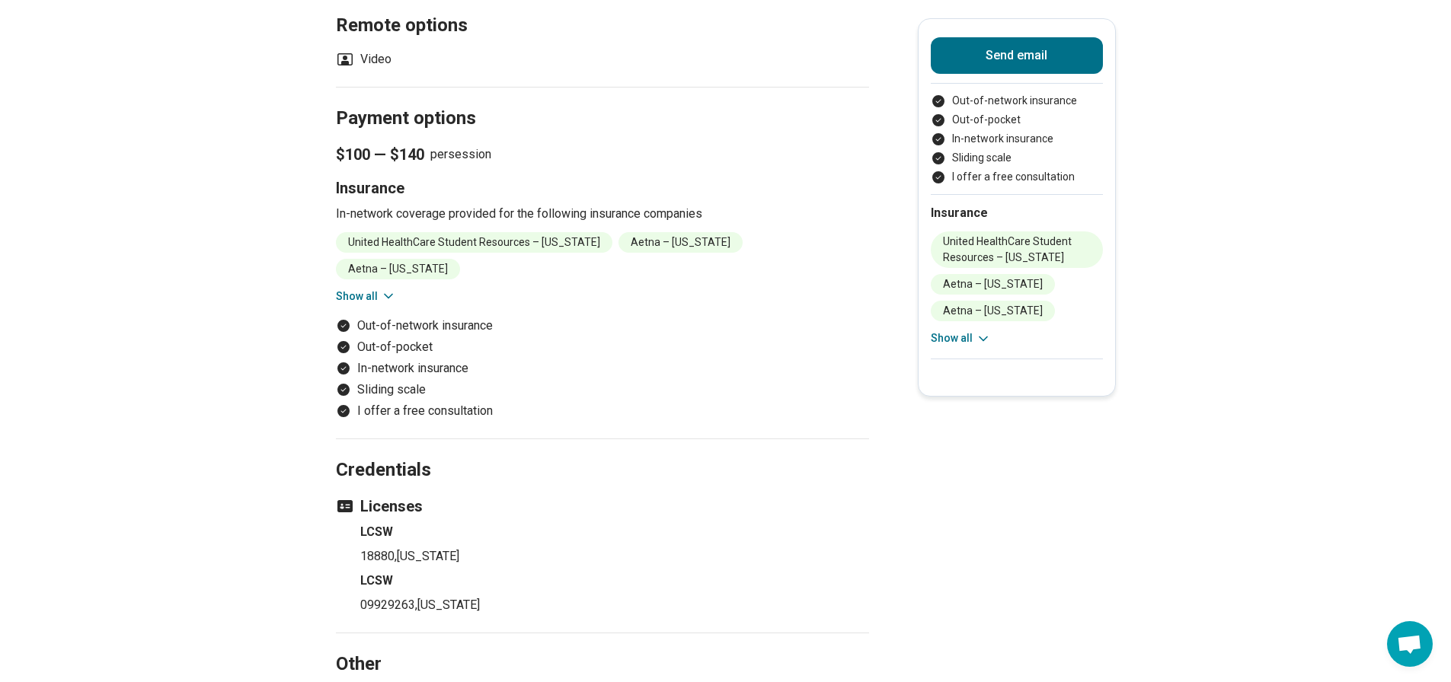
scroll to position [1218, 0]
click at [386, 288] on icon at bounding box center [388, 295] width 15 height 15
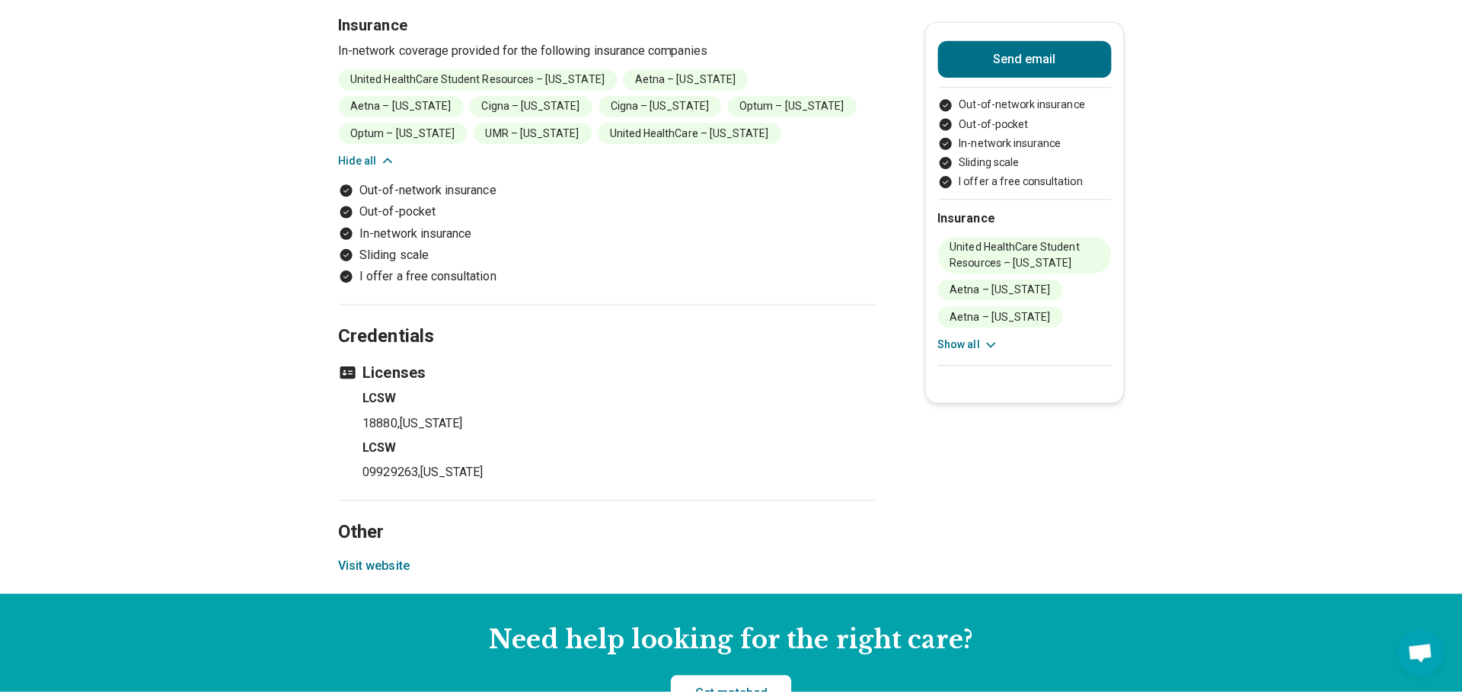
scroll to position [1447, 0]
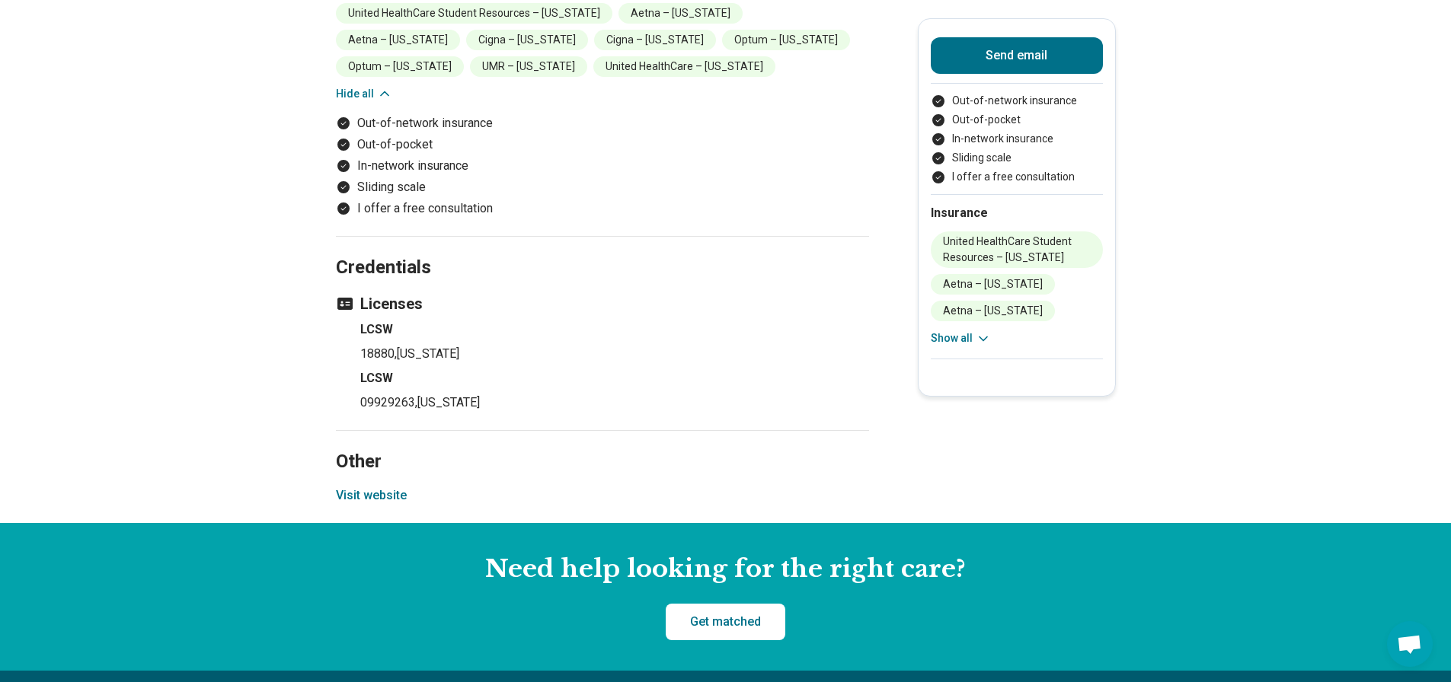
click at [375, 493] on button "Visit website" at bounding box center [371, 496] width 71 height 18
click at [1014, 50] on button "Send email" at bounding box center [1016, 55] width 172 height 37
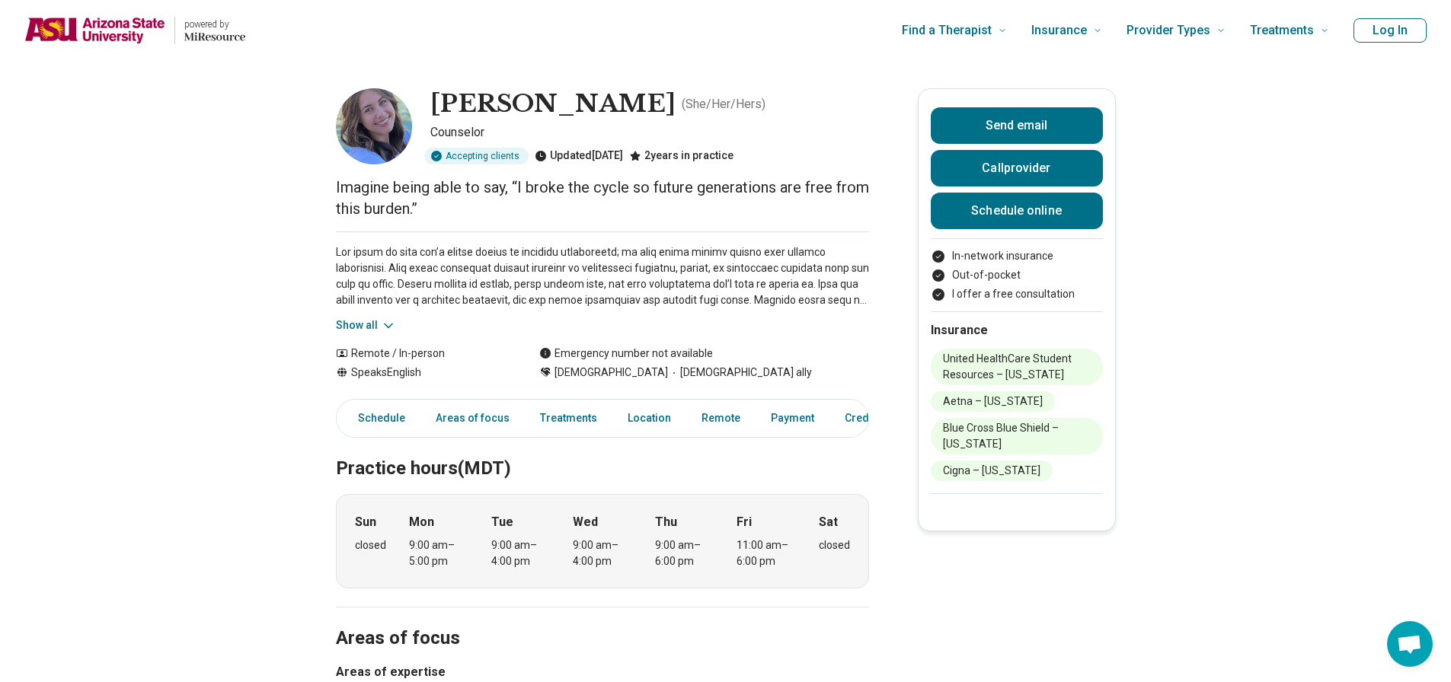
drag, startPoint x: 551, startPoint y: 160, endPoint x: 643, endPoint y: 160, distance: 92.1
click at [623, 160] on div "Updated 3 days ago" at bounding box center [579, 156] width 88 height 17
click at [372, 322] on button "Show all" at bounding box center [366, 326] width 60 height 16
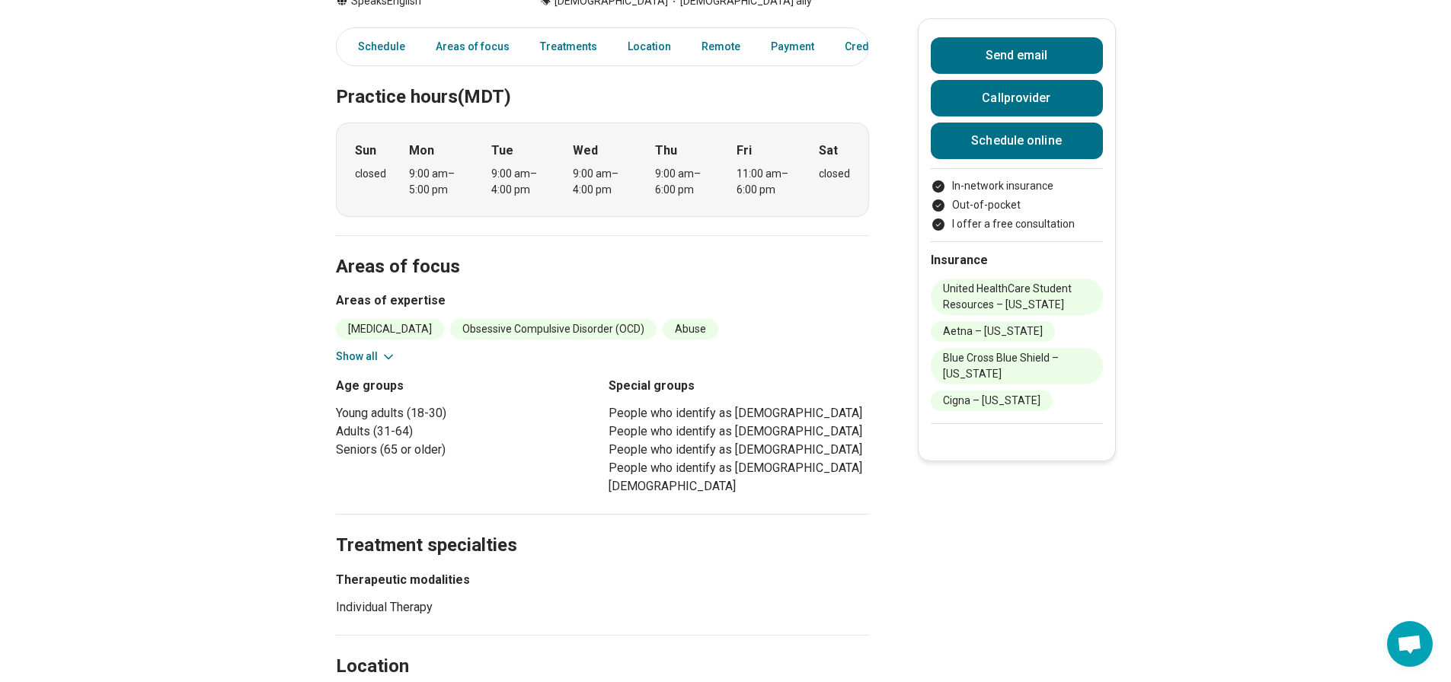
scroll to position [533, 0]
click at [388, 351] on icon at bounding box center [388, 355] width 15 height 15
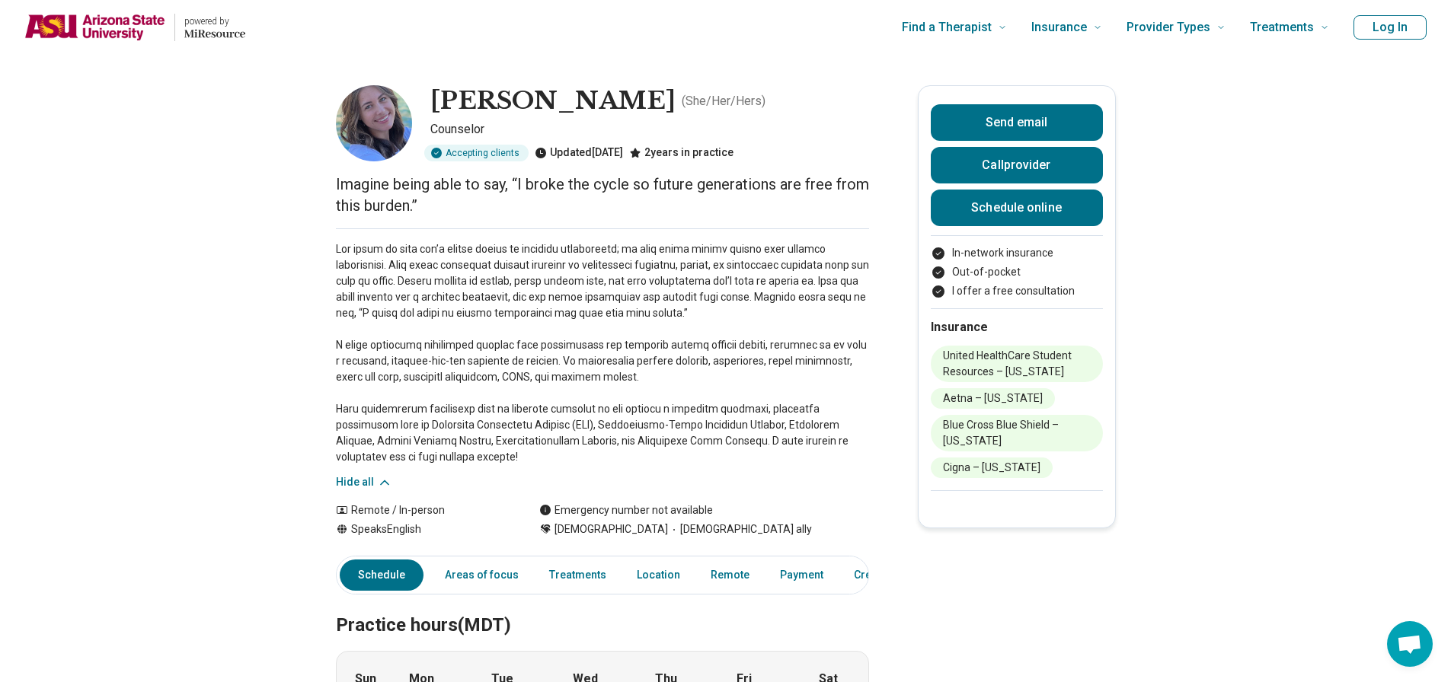
scroll to position [0, 0]
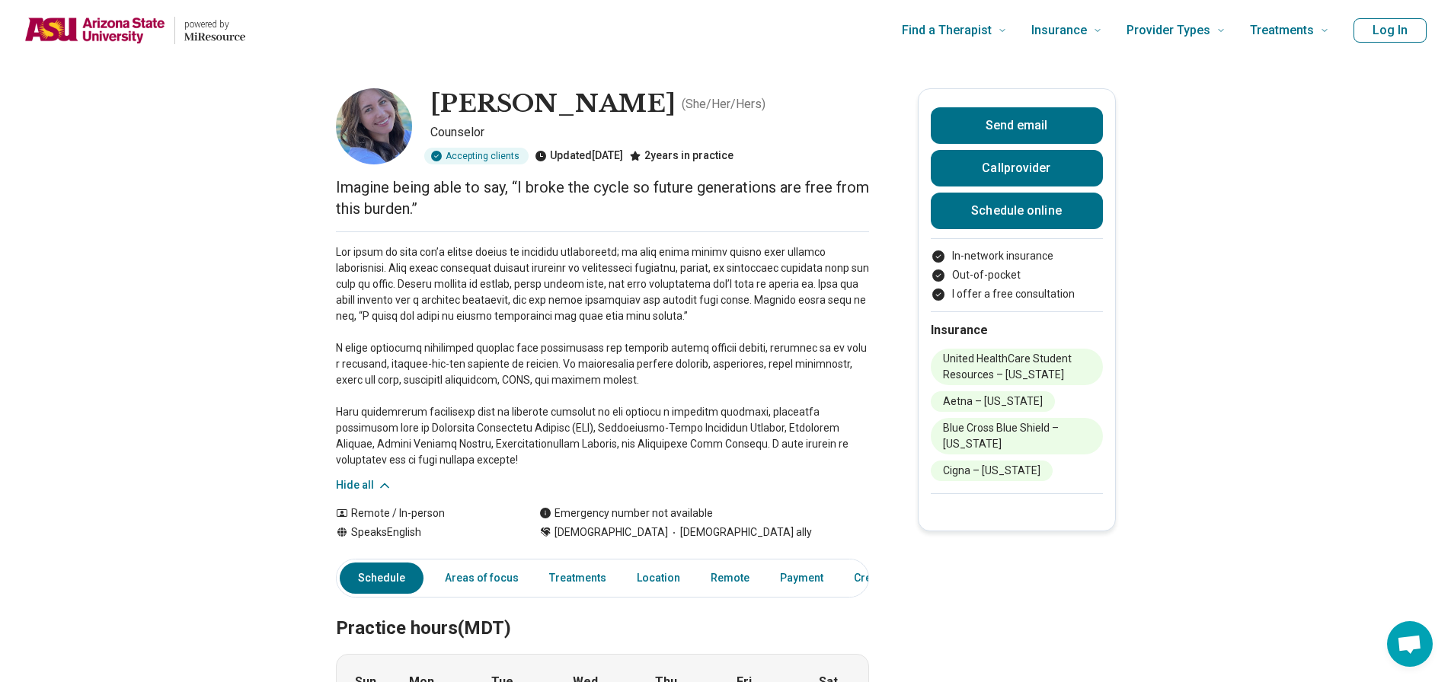
click at [643, 119] on div "Kelly Hopkins ( She/Her/Hers )" at bounding box center [649, 104] width 439 height 32
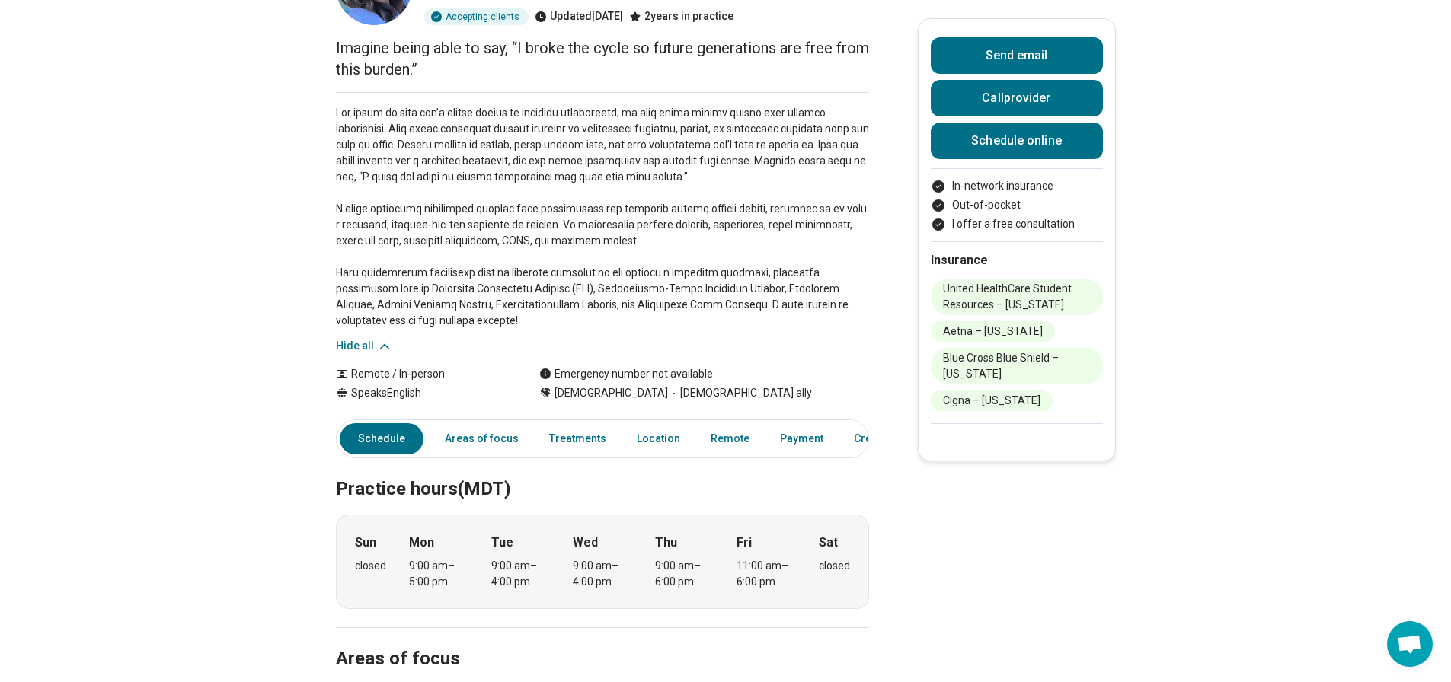
scroll to position [152, 0]
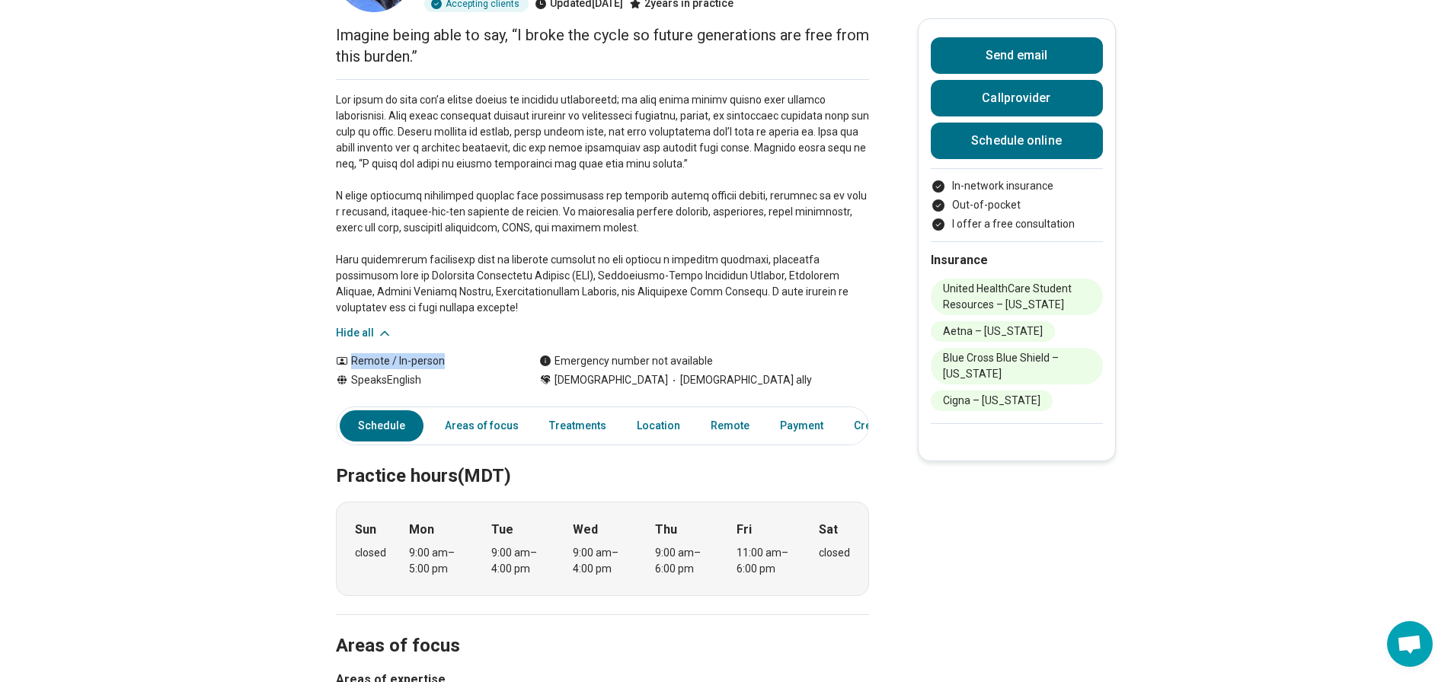
drag, startPoint x: 453, startPoint y: 359, endPoint x: 445, endPoint y: 362, distance: 8.9
click at [445, 362] on div "Remote / In-person" at bounding box center [422, 361] width 173 height 16
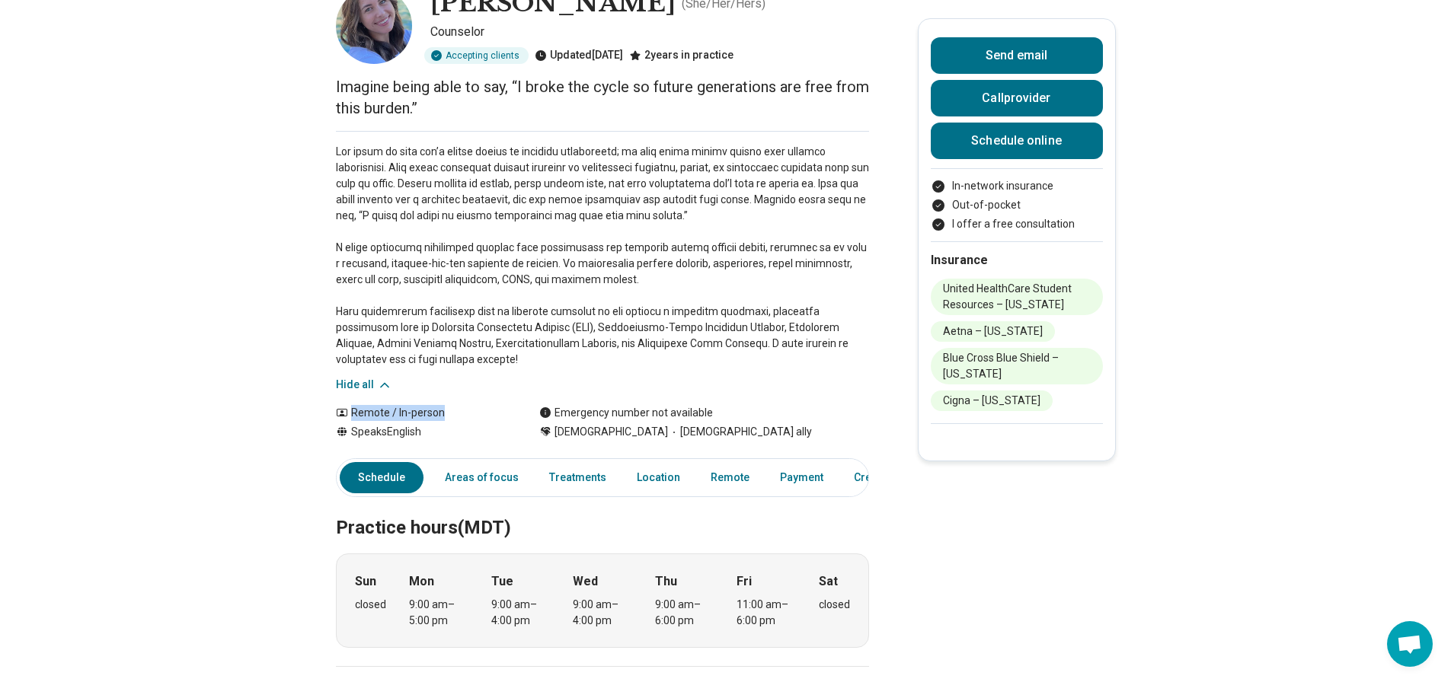
scroll to position [76, 0]
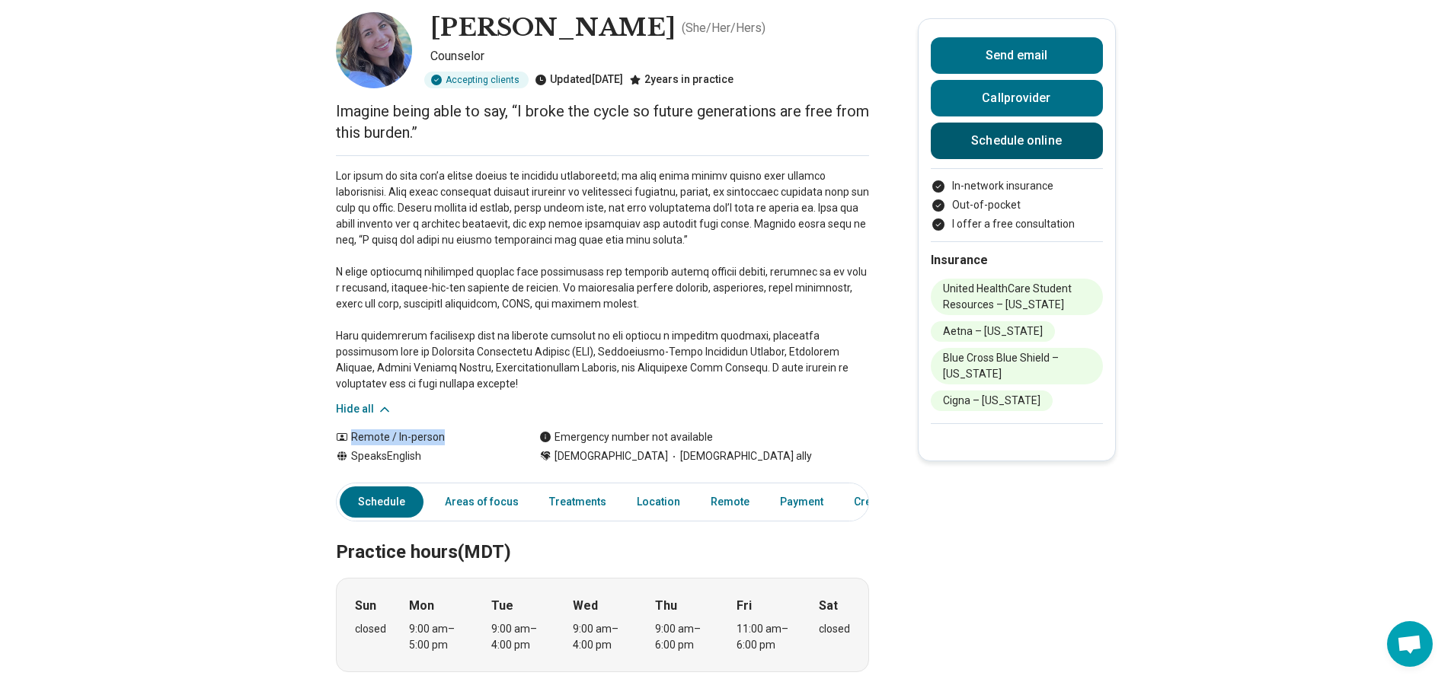
click at [1031, 133] on link "Schedule online" at bounding box center [1016, 141] width 172 height 37
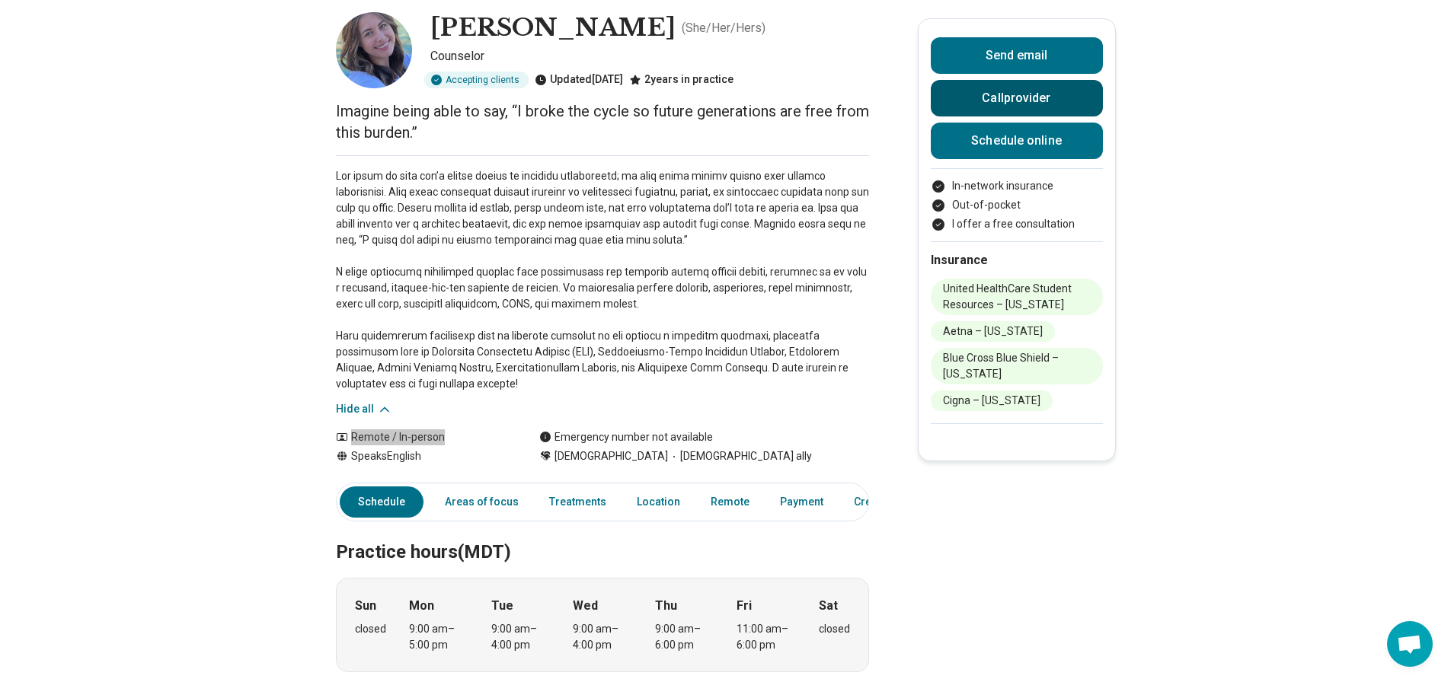
click at [1023, 80] on button "Call provider" at bounding box center [1016, 98] width 172 height 37
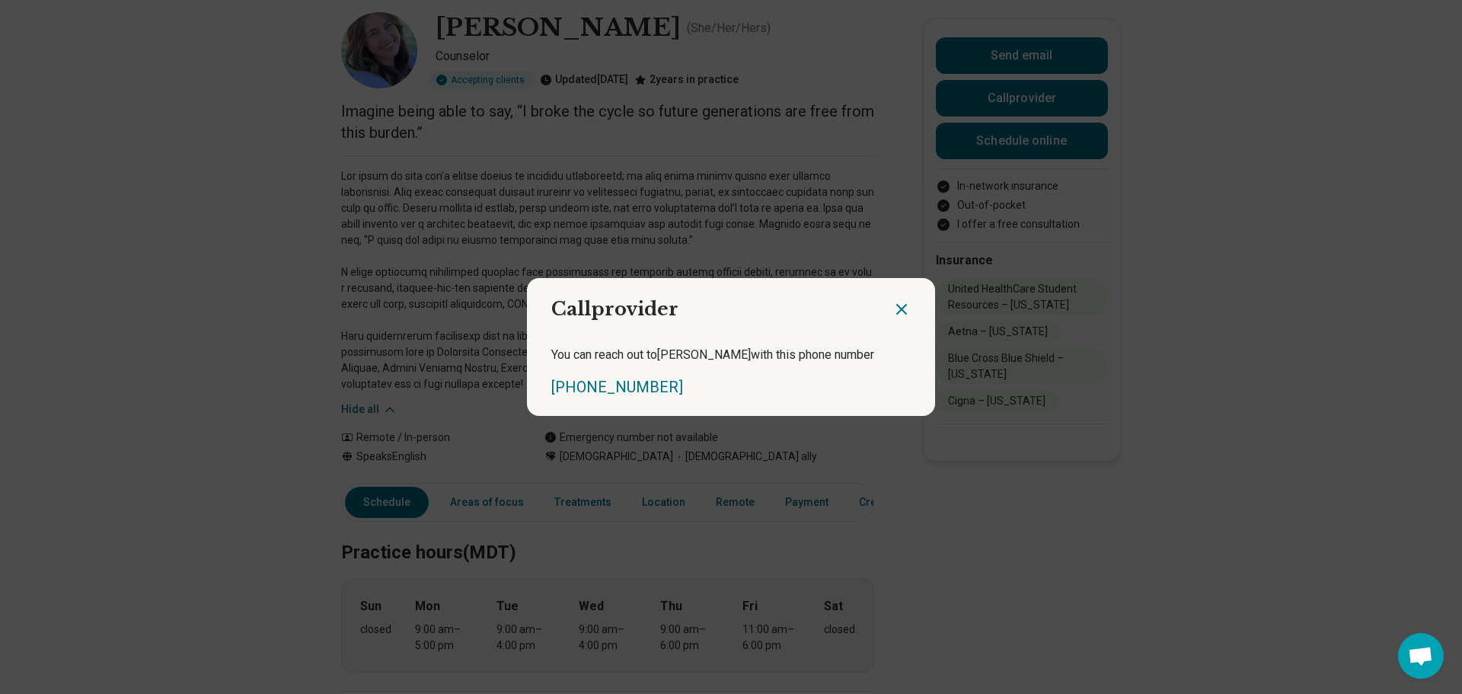
click at [904, 302] on icon "Close dialog" at bounding box center [901, 309] width 18 height 18
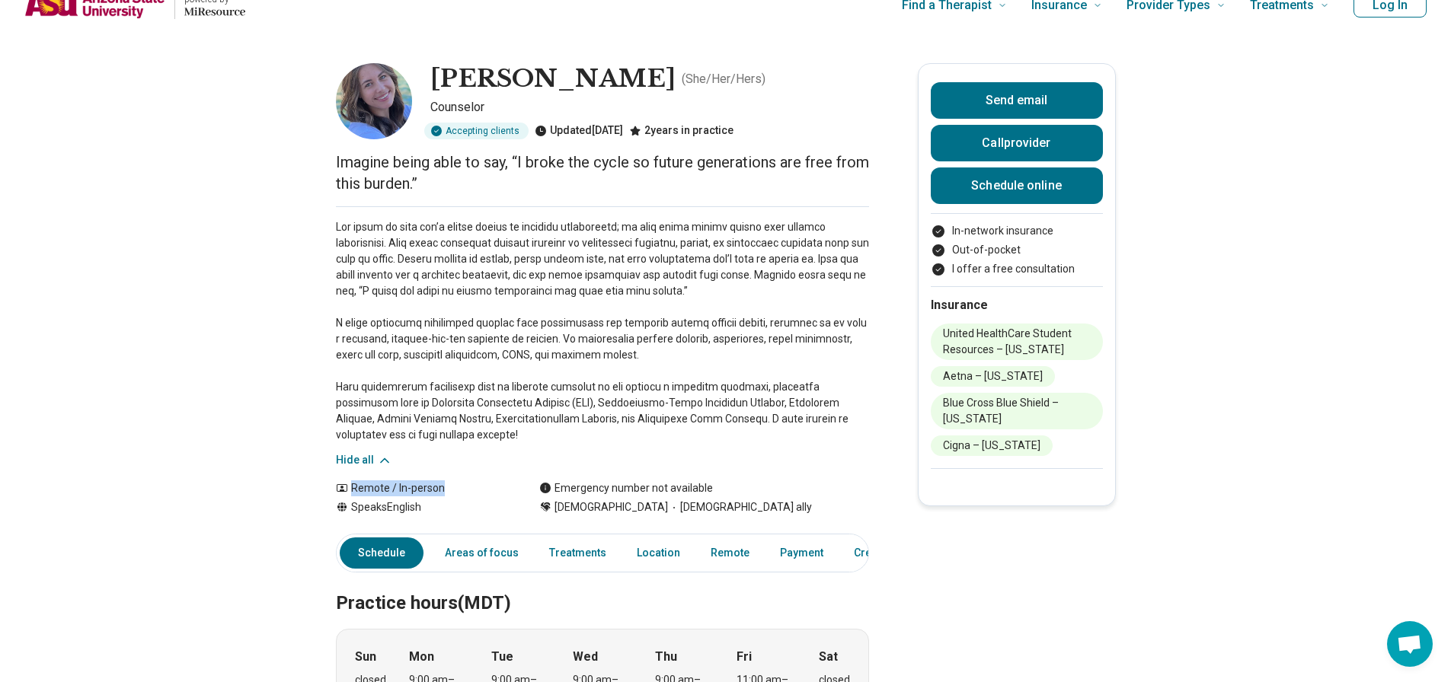
scroll to position [0, 0]
